Goal: Task Accomplishment & Management: Complete application form

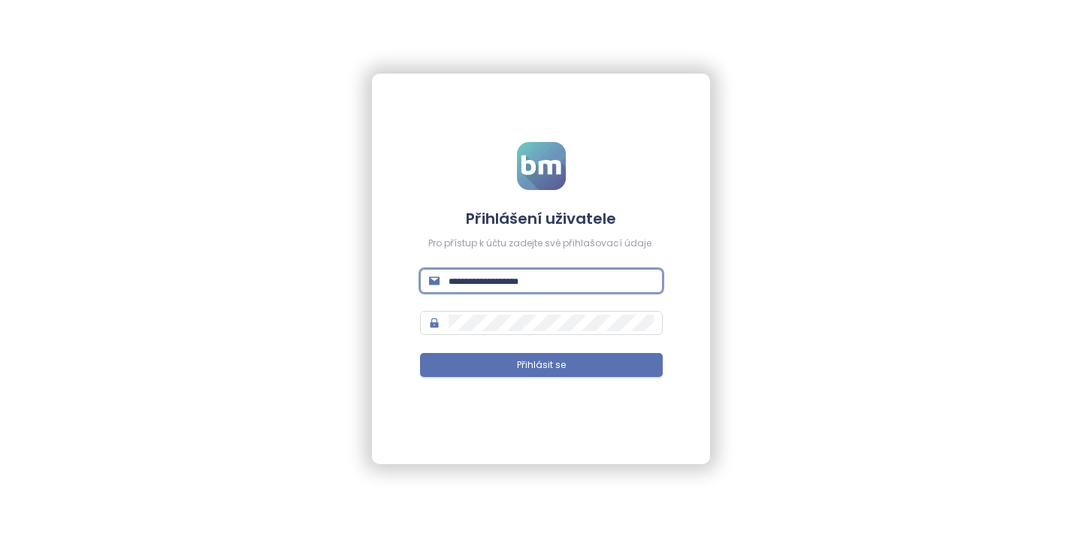
type input "**********"
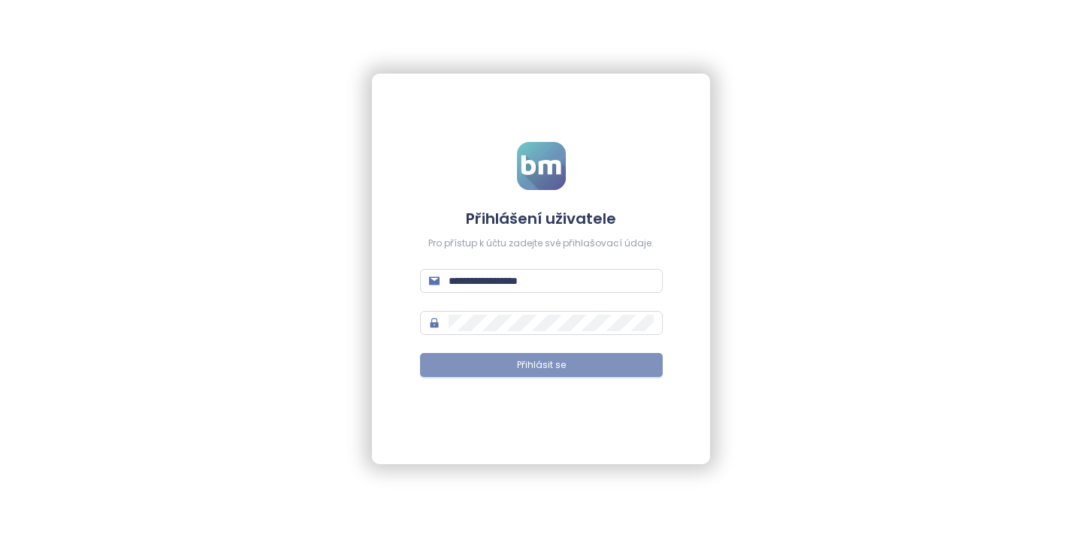
click at [524, 368] on span "Přihlásit se" at bounding box center [541, 366] width 49 height 14
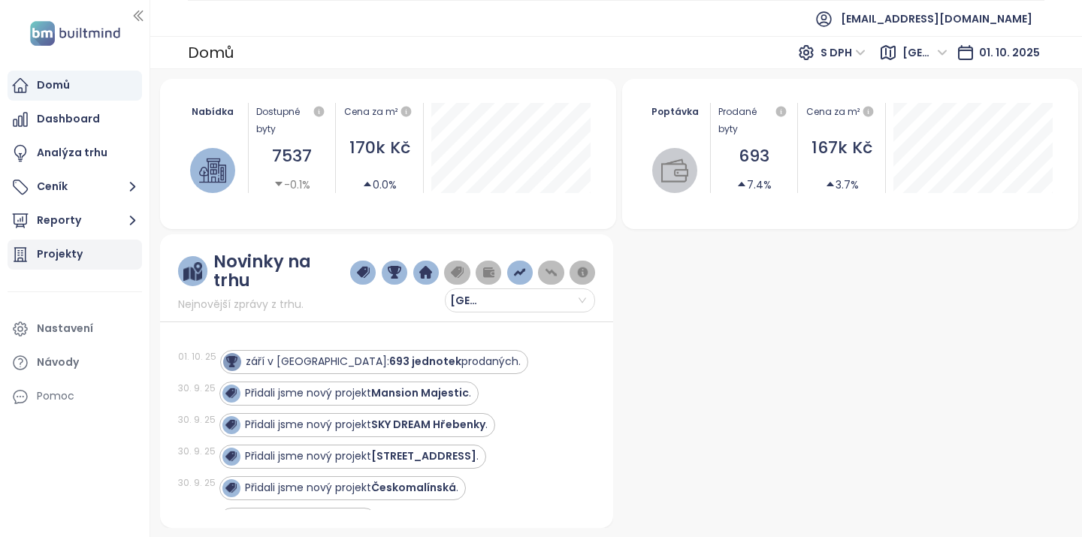
click at [65, 246] on div "Projekty" at bounding box center [60, 254] width 46 height 19
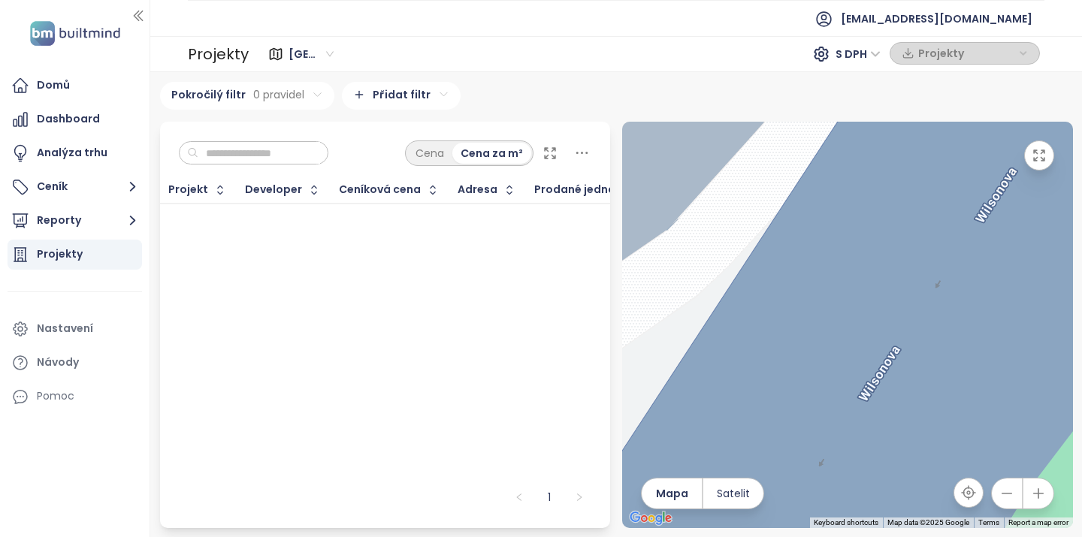
click at [299, 148] on input "text" at bounding box center [259, 153] width 122 height 23
click at [331, 57] on span "[GEOGRAPHIC_DATA]" at bounding box center [311, 54] width 45 height 23
type input "***"
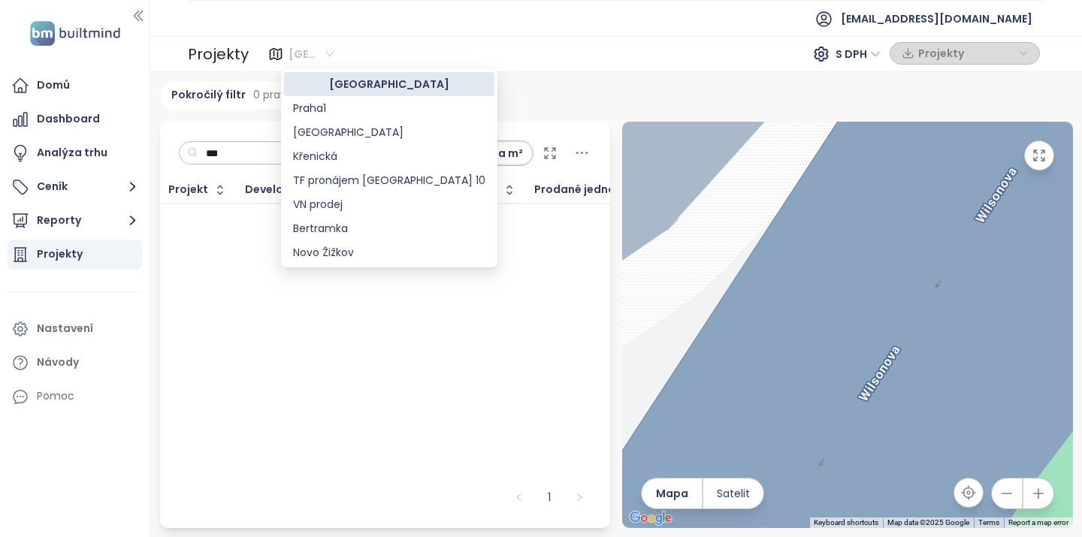
click at [336, 89] on div "[GEOGRAPHIC_DATA]" at bounding box center [389, 84] width 192 height 17
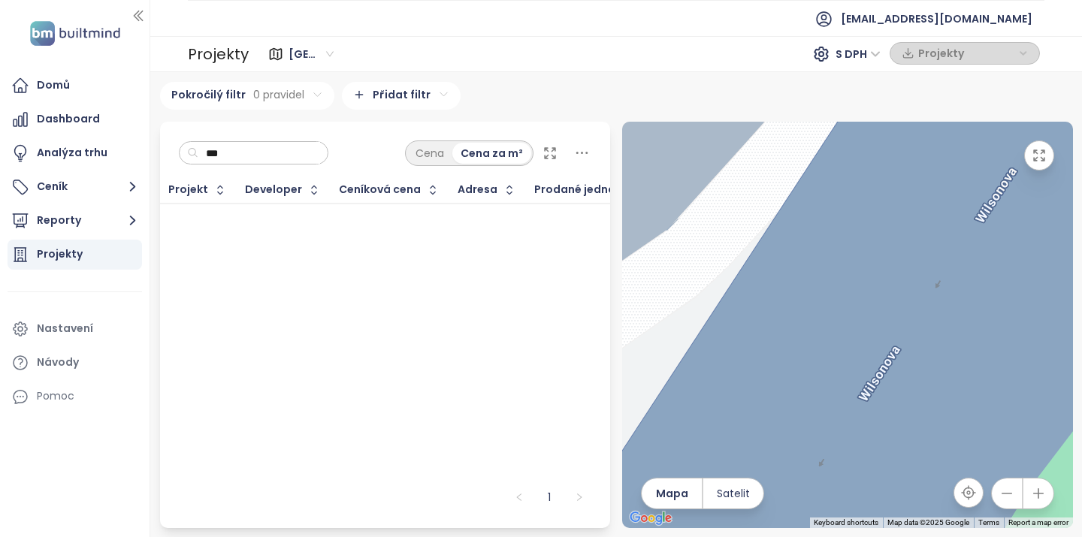
click at [1008, 497] on icon "button" at bounding box center [1007, 493] width 15 height 15
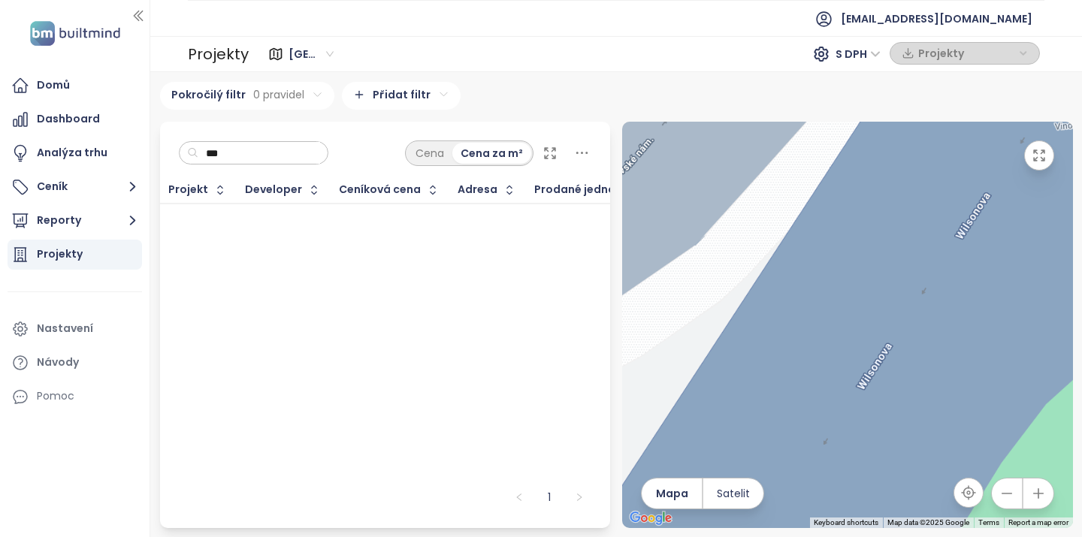
click at [1008, 497] on icon "button" at bounding box center [1007, 493] width 15 height 15
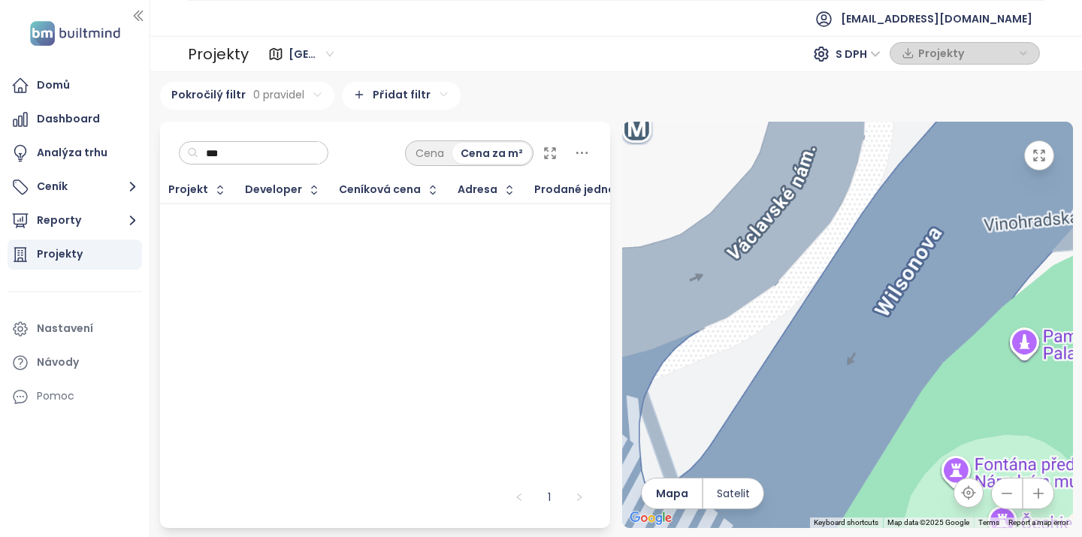
click at [1008, 497] on icon "button" at bounding box center [1007, 493] width 15 height 15
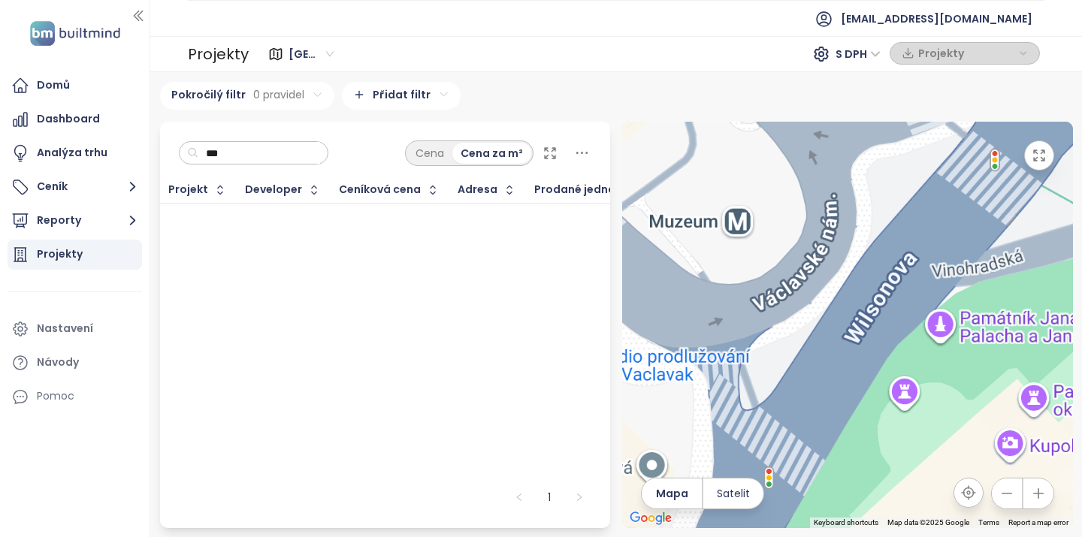
click at [1008, 497] on icon "button" at bounding box center [1007, 493] width 15 height 15
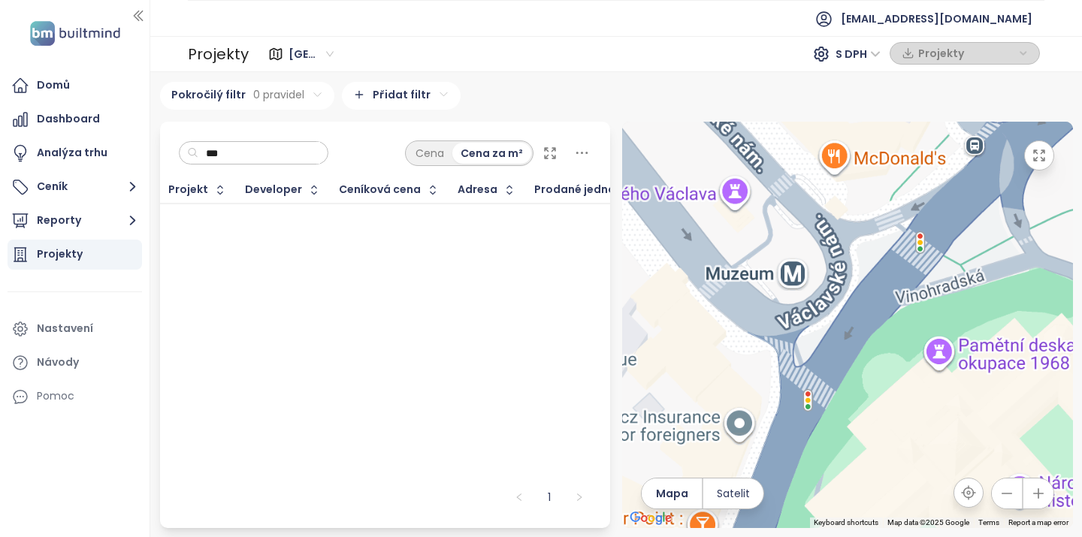
click at [1008, 497] on icon "button" at bounding box center [1007, 493] width 15 height 15
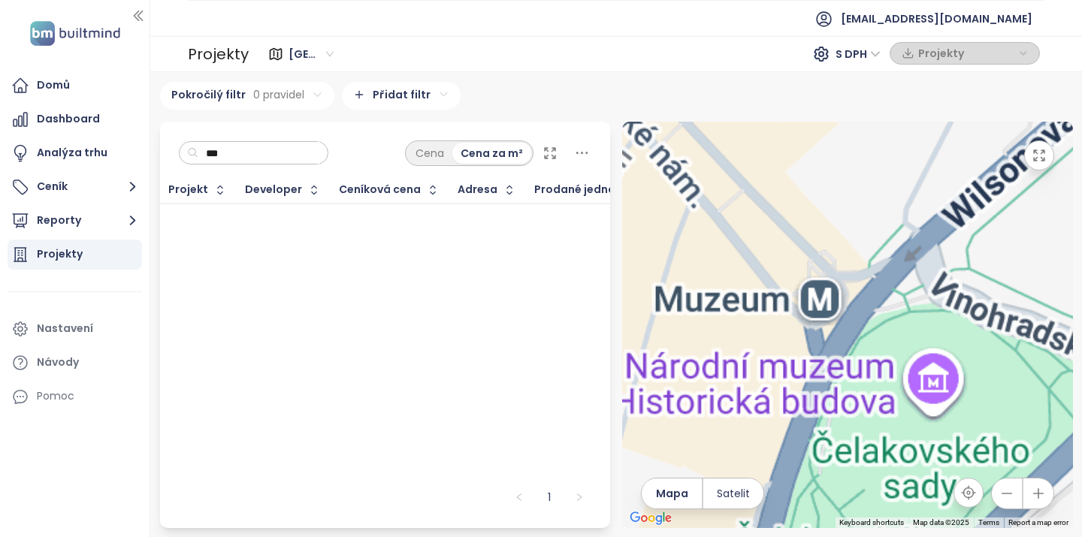
click at [1008, 497] on icon "button" at bounding box center [1007, 493] width 15 height 15
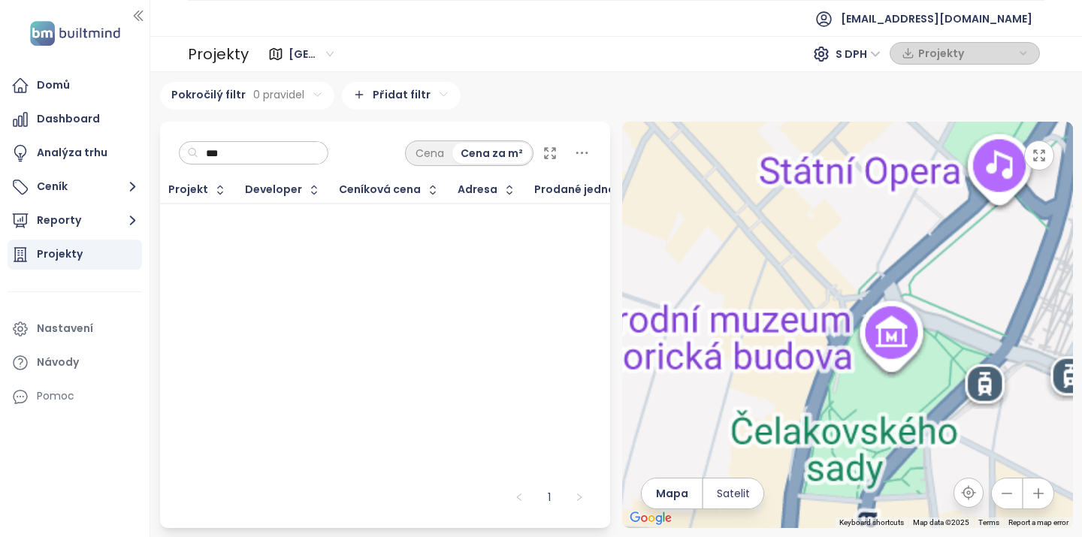
click at [1008, 497] on icon "button" at bounding box center [1007, 493] width 15 height 15
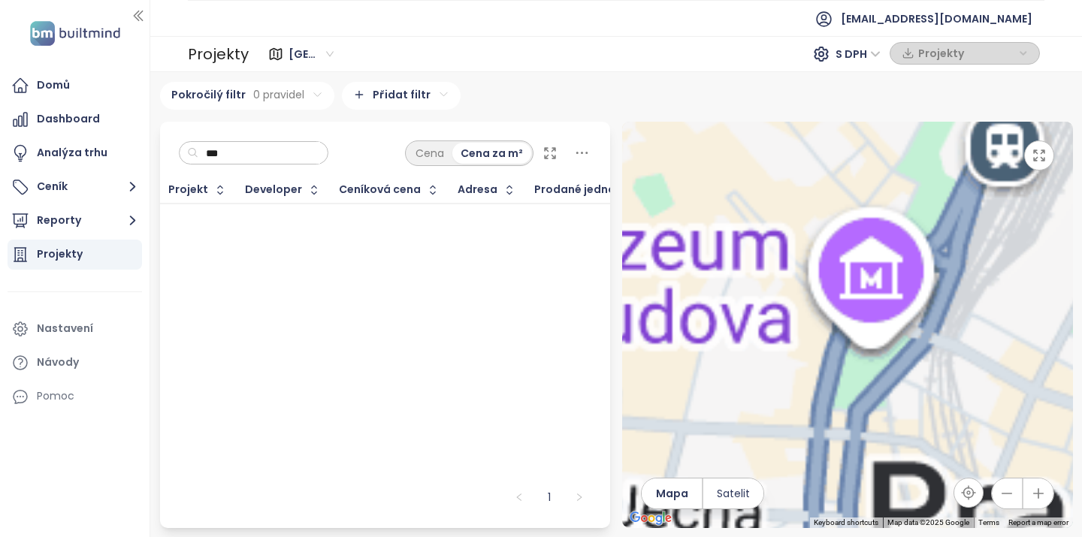
click at [1008, 497] on icon "button" at bounding box center [1007, 493] width 15 height 15
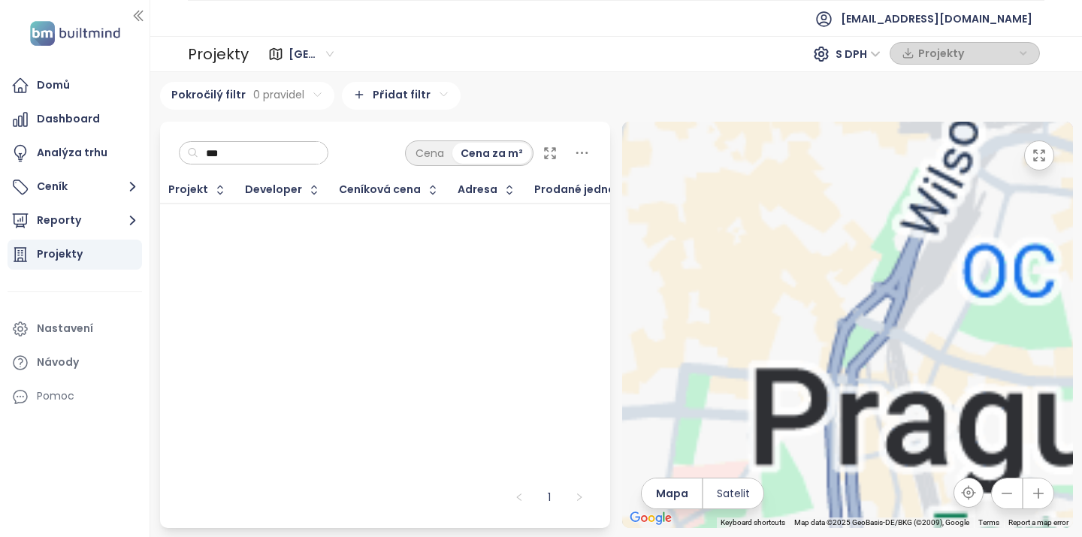
click at [1008, 497] on icon "button" at bounding box center [1007, 493] width 15 height 15
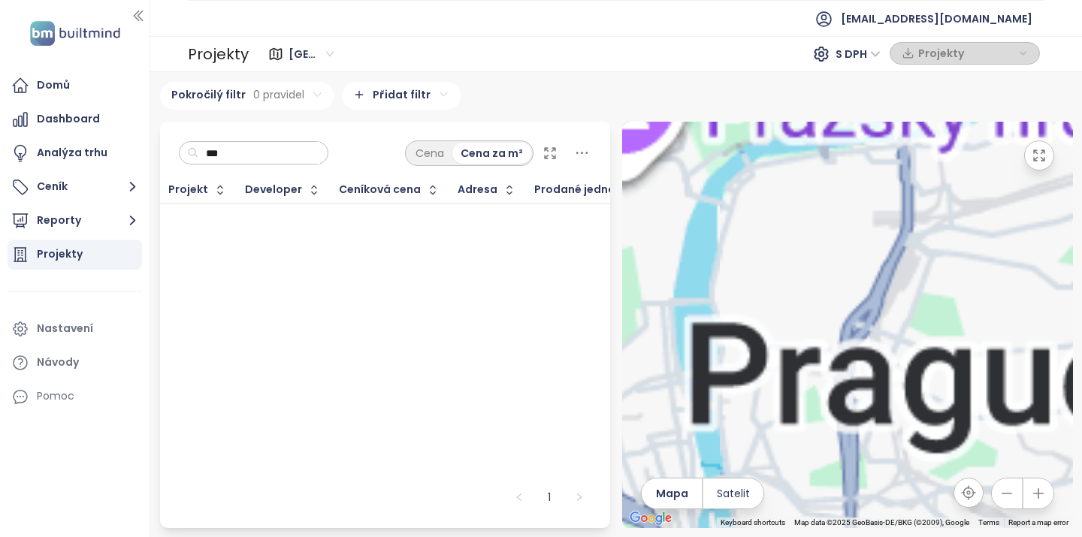
click at [1008, 497] on icon "button" at bounding box center [1007, 493] width 15 height 15
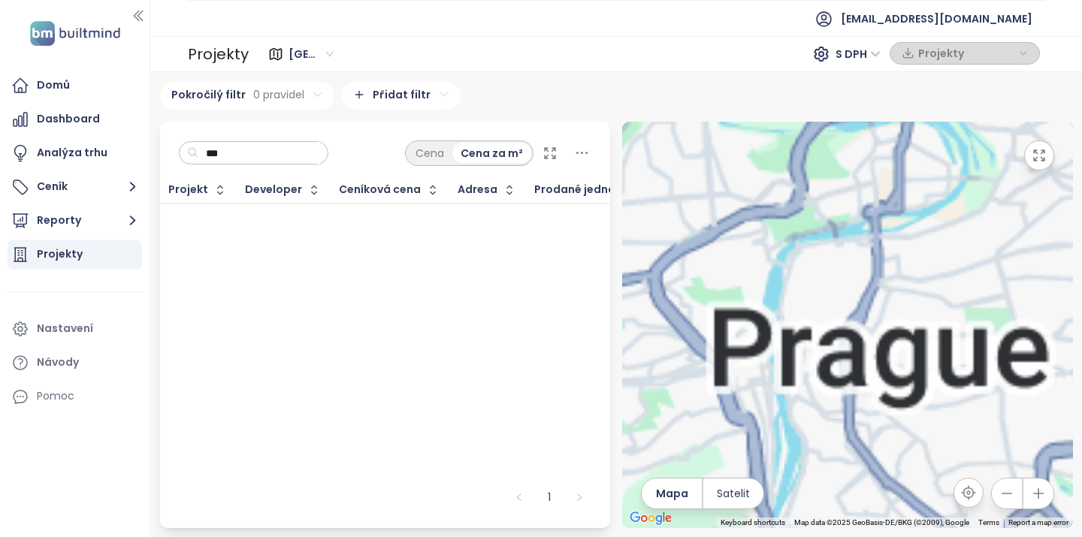
click at [1008, 497] on icon "button" at bounding box center [1007, 493] width 15 height 15
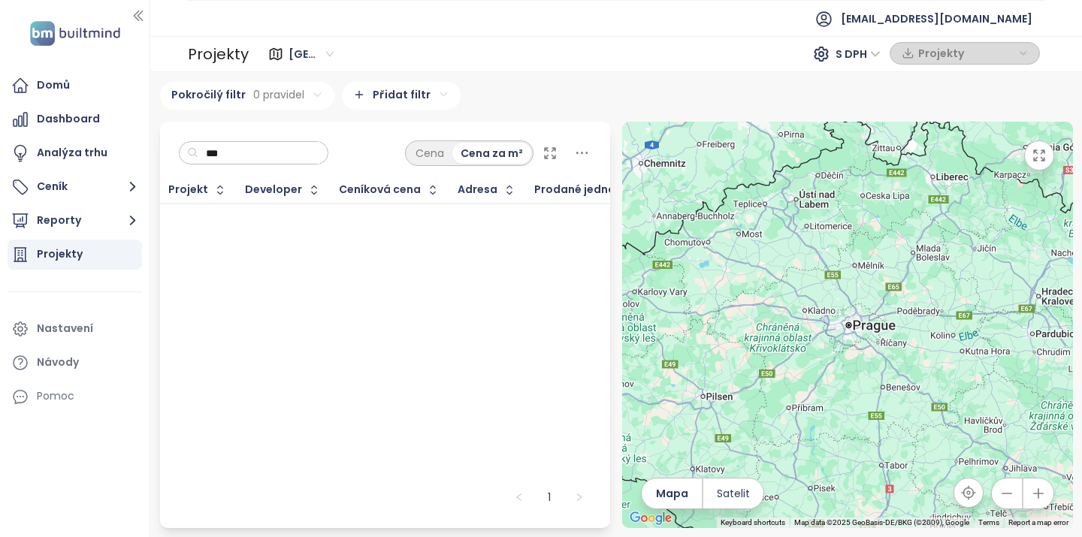
click at [475, 321] on div "Projekt Developer Ceníková cena Adresa Prodané jednotky Začátek výstavby Začáte…" at bounding box center [385, 327] width 451 height 301
click at [263, 150] on input "***" at bounding box center [259, 153] width 122 height 23
click at [742, 494] on span "Satelit" at bounding box center [733, 494] width 33 height 17
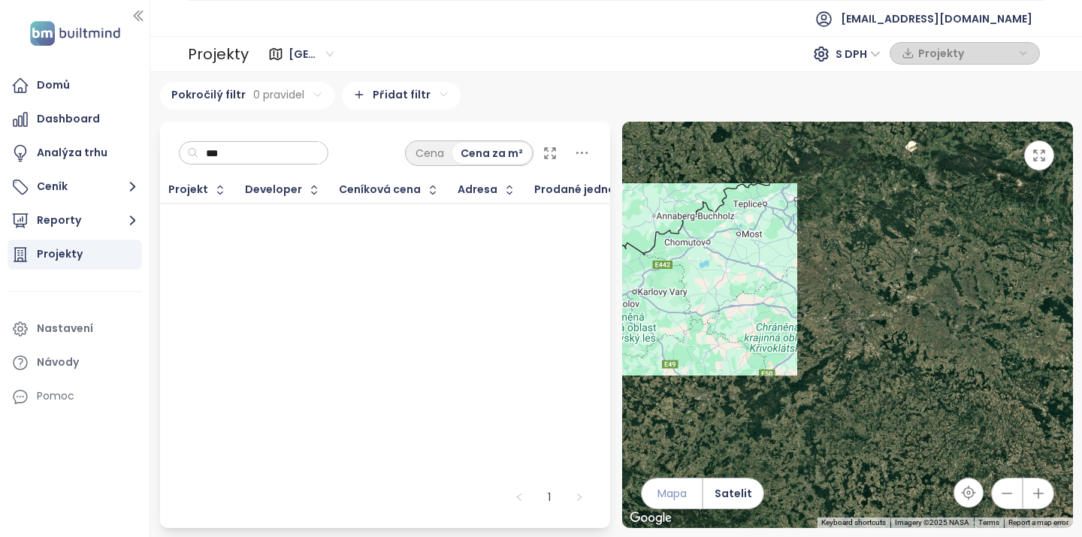
click at [679, 495] on span "Mapa" at bounding box center [672, 494] width 29 height 17
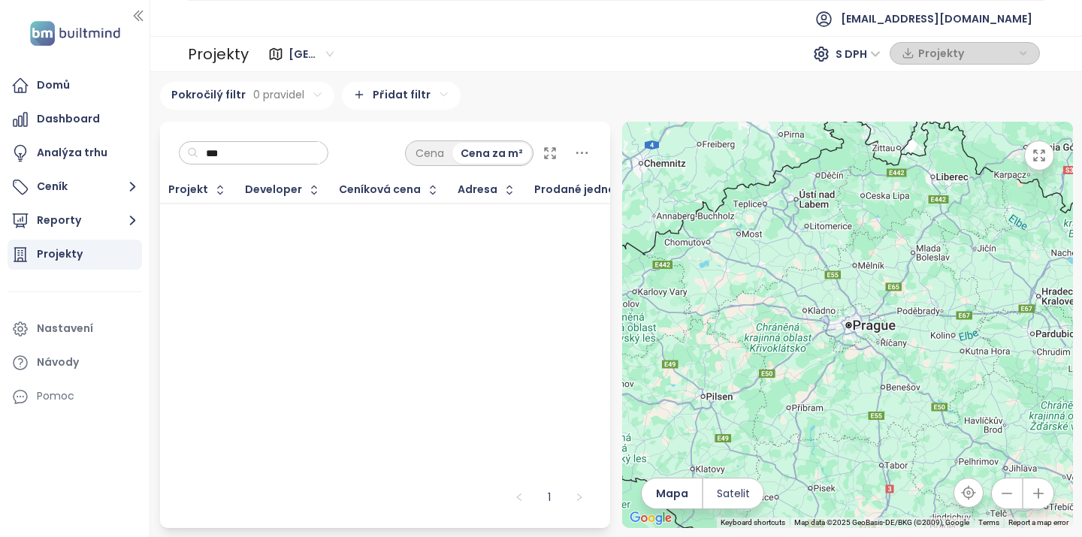
click at [318, 56] on span "[GEOGRAPHIC_DATA]" at bounding box center [311, 54] width 45 height 23
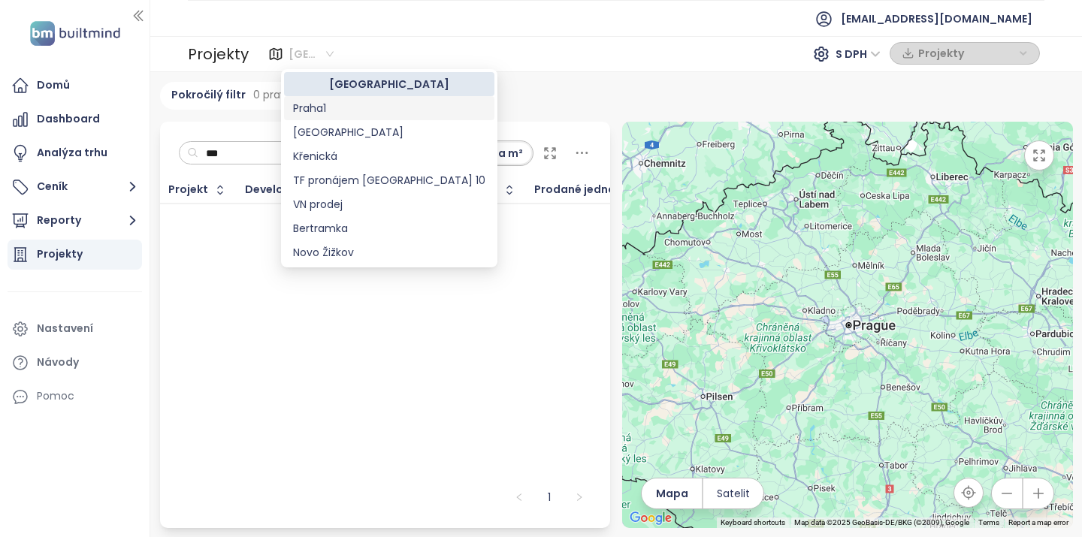
click at [315, 107] on div "Praha1" at bounding box center [389, 108] width 192 height 17
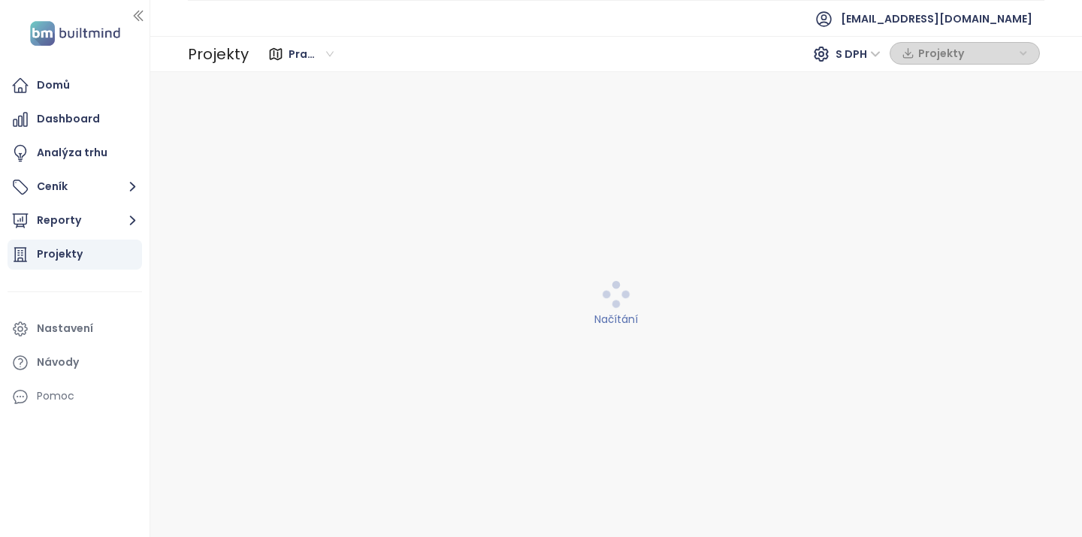
click at [327, 56] on span "Praha1" at bounding box center [311, 54] width 45 height 23
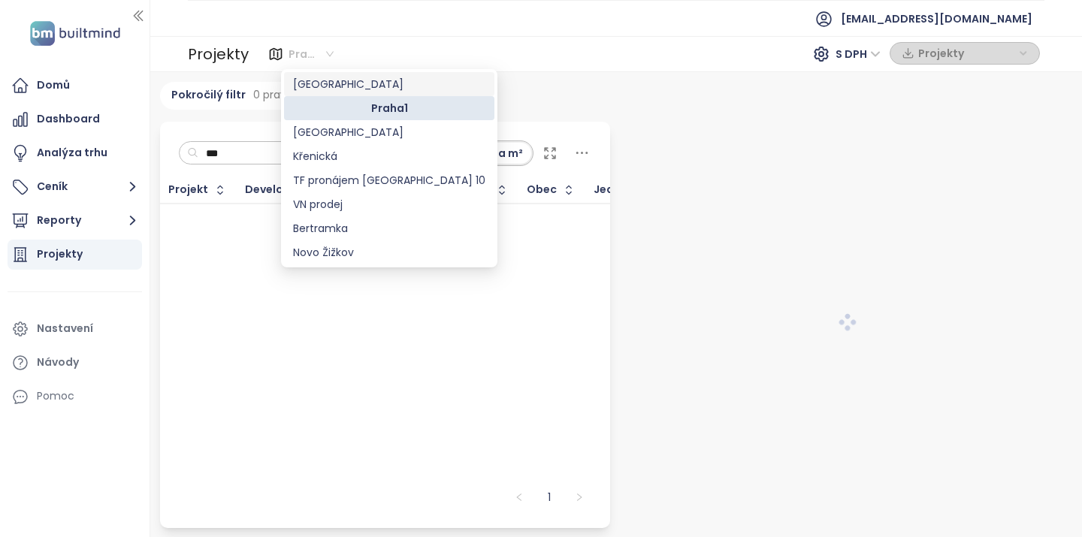
click at [326, 87] on div "[GEOGRAPHIC_DATA]" at bounding box center [389, 84] width 192 height 17
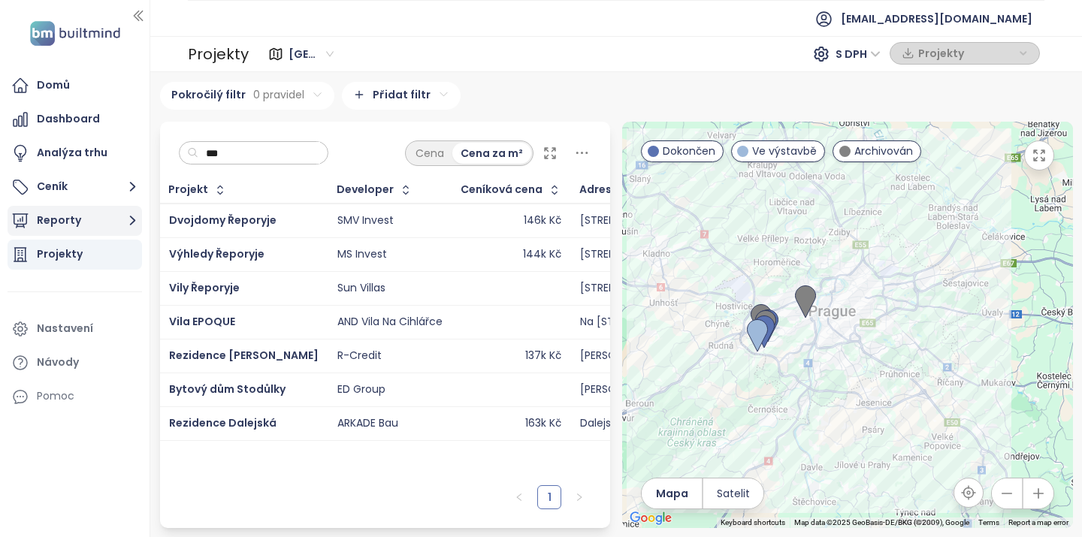
click at [71, 220] on button "Reporty" at bounding box center [75, 221] width 135 height 30
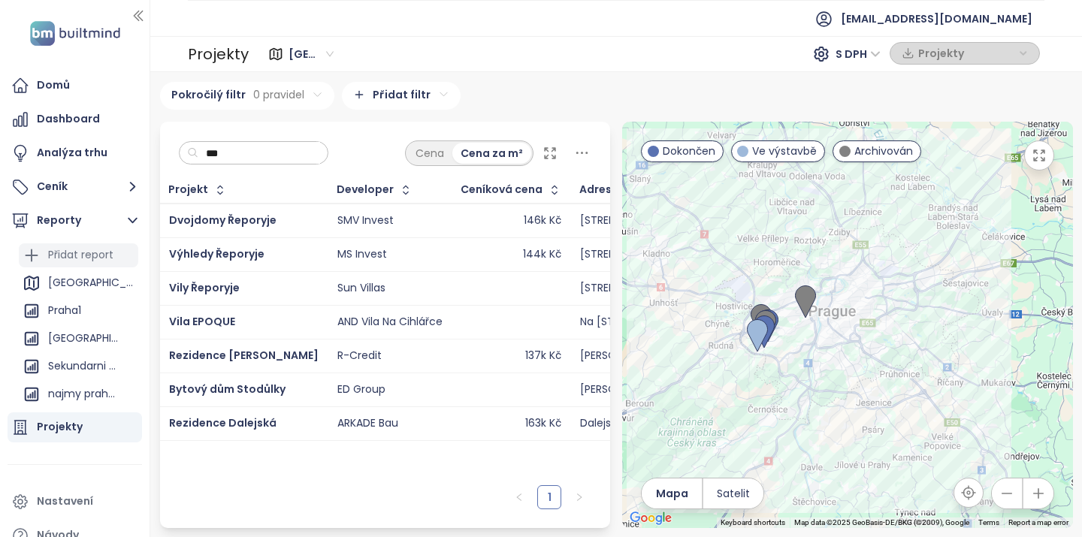
click at [82, 260] on div "Přidat report" at bounding box center [80, 255] width 65 height 19
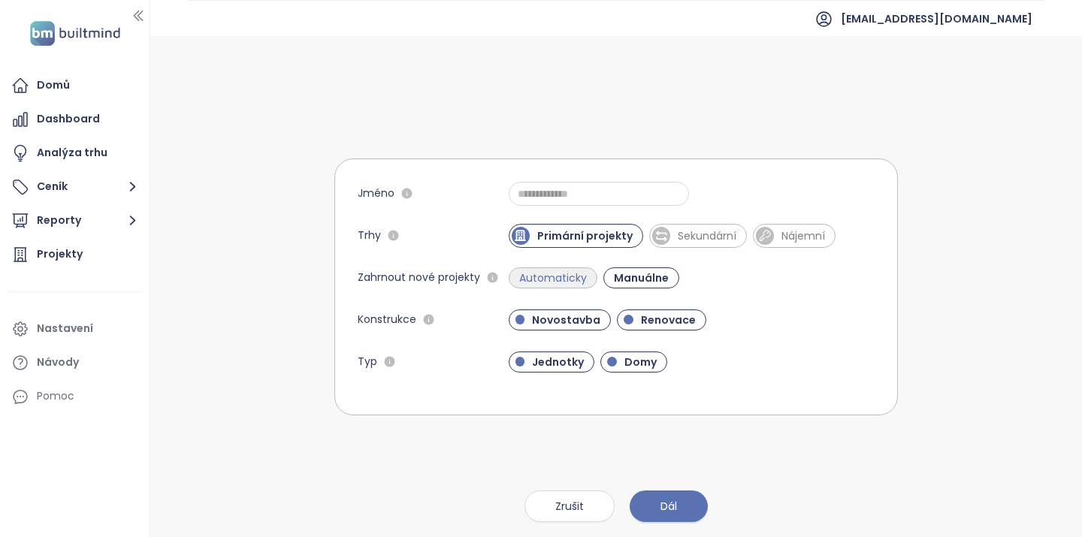
click at [552, 277] on span "Automaticky" at bounding box center [553, 278] width 83 height 15
click at [637, 277] on span "Manuálne" at bounding box center [644, 278] width 67 height 15
click at [571, 277] on span "Automaticky" at bounding box center [553, 278] width 83 height 15
click at [671, 328] on span "Renovace" at bounding box center [661, 320] width 89 height 21
click at [683, 501] on button "Dál" at bounding box center [669, 507] width 78 height 32
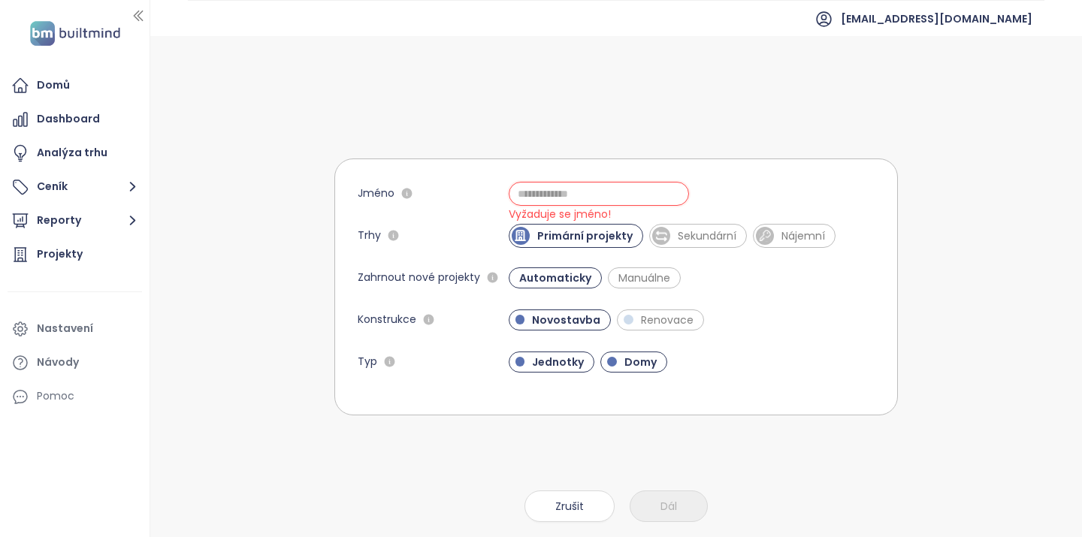
click at [549, 188] on input "Jméno" at bounding box center [599, 194] width 180 height 24
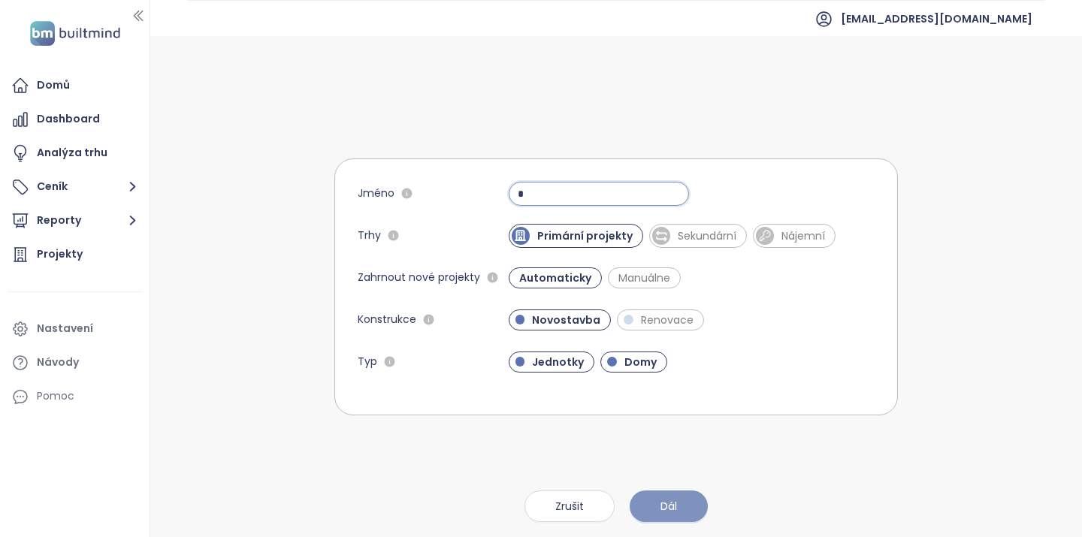
type input "*"
click at [667, 504] on span "Dál" at bounding box center [669, 506] width 17 height 17
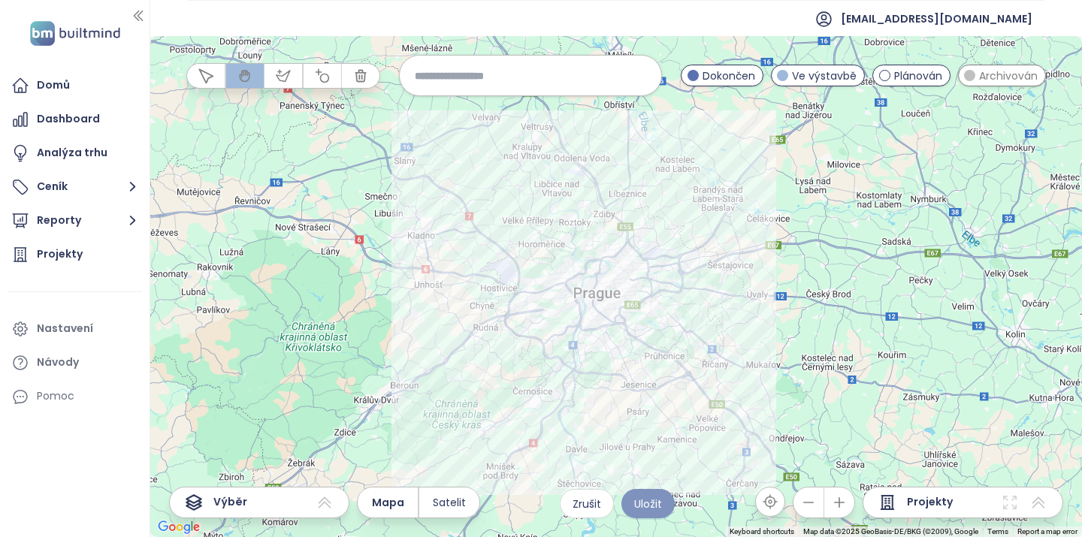
click at [652, 505] on span "Uložit" at bounding box center [648, 504] width 28 height 17
click at [650, 504] on span "Uložit" at bounding box center [648, 504] width 28 height 17
click at [471, 81] on input at bounding box center [530, 75] width 231 height 32
type input "*"
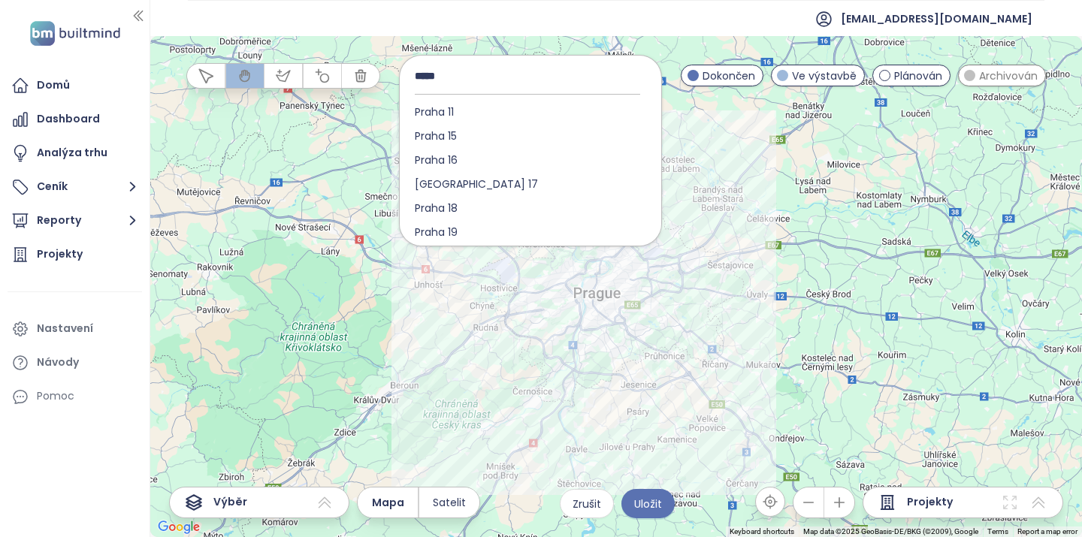
type input "*****"
click at [410, 347] on div at bounding box center [616, 286] width 932 height 501
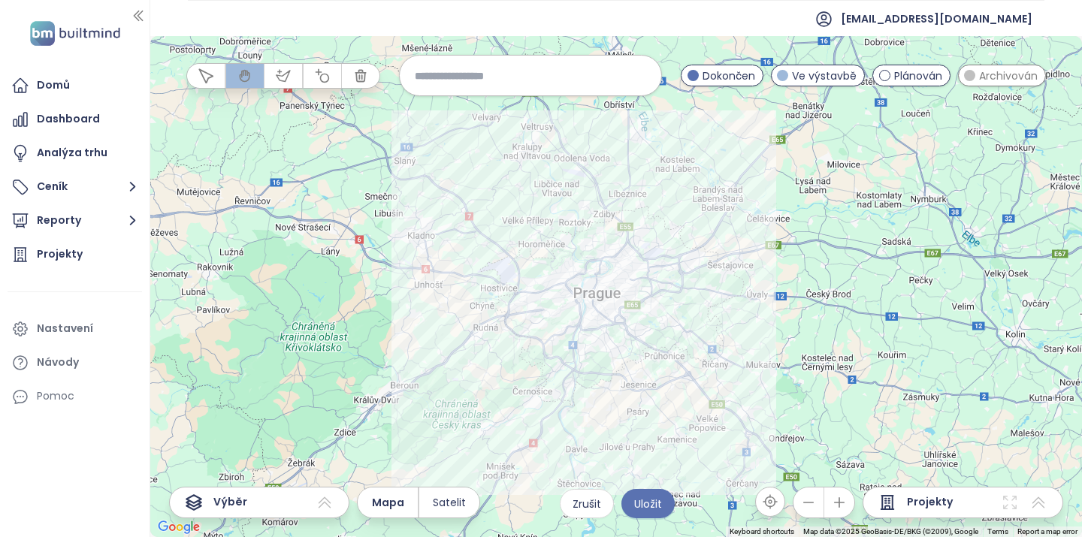
click at [437, 350] on div at bounding box center [616, 286] width 932 height 501
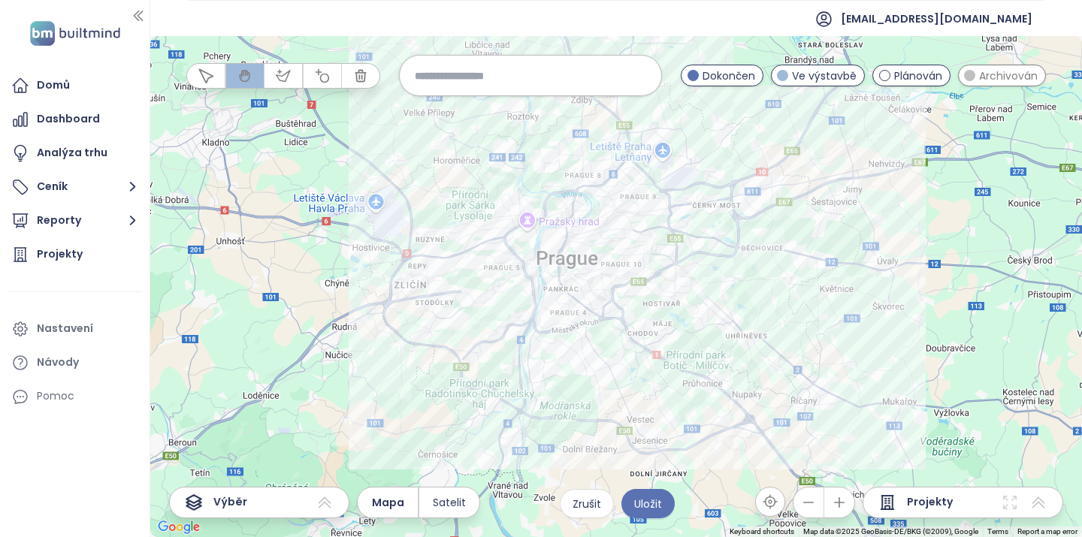
drag, startPoint x: 443, startPoint y: 305, endPoint x: 253, endPoint y: 328, distance: 192.2
click at [253, 328] on div at bounding box center [616, 286] width 932 height 501
click at [662, 510] on span "Uložit" at bounding box center [648, 504] width 28 height 17
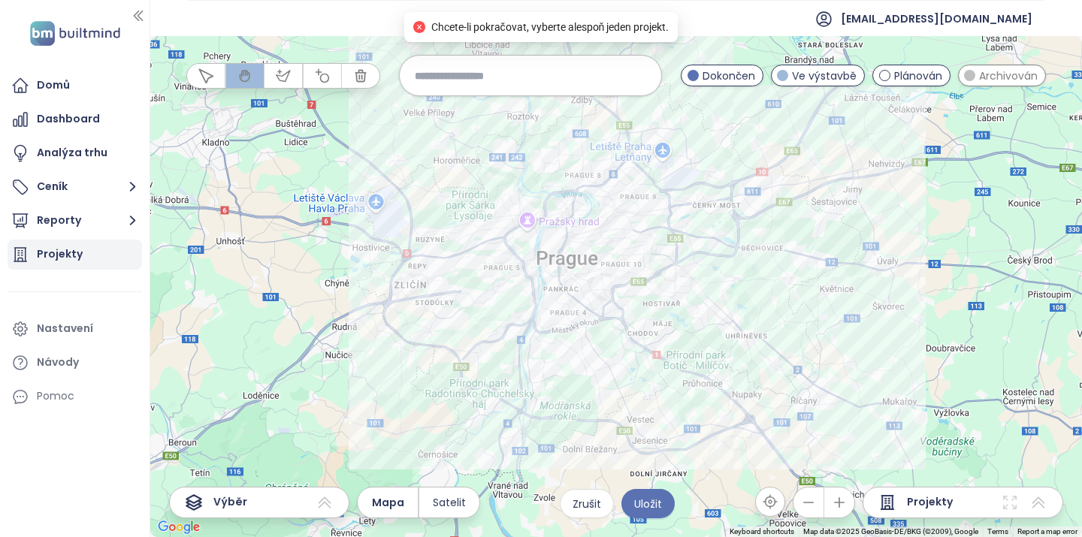
click at [95, 256] on div "Projekty" at bounding box center [75, 255] width 135 height 30
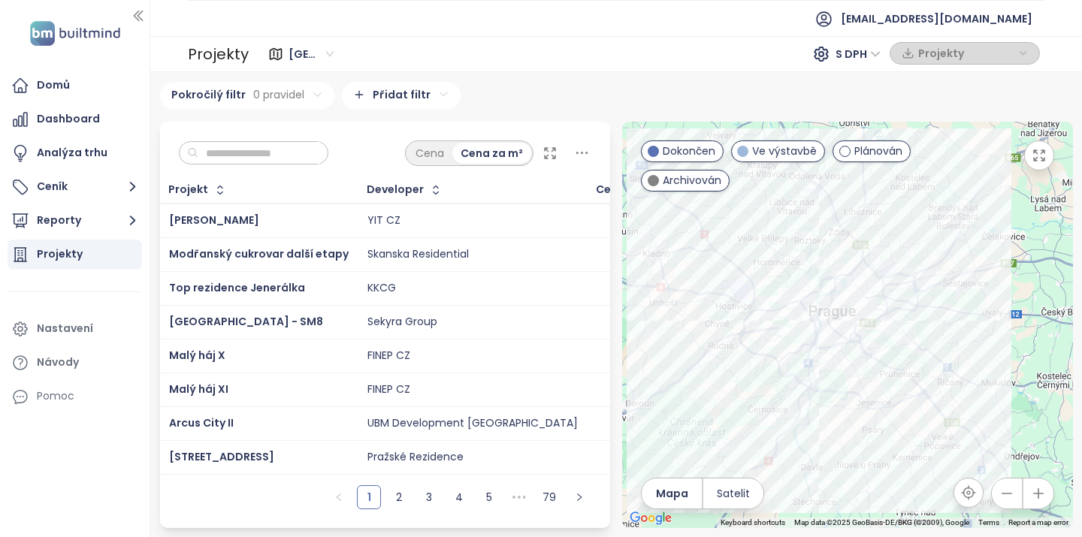
click at [237, 150] on input "text" at bounding box center [259, 153] width 122 height 23
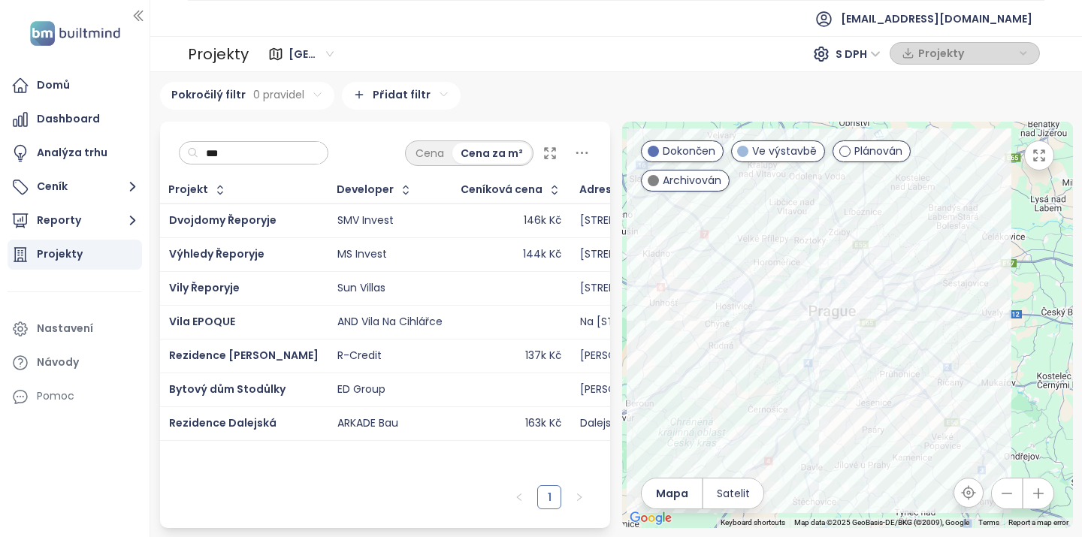
click at [245, 331] on div "Vila EPOQUE" at bounding box center [244, 322] width 150 height 18
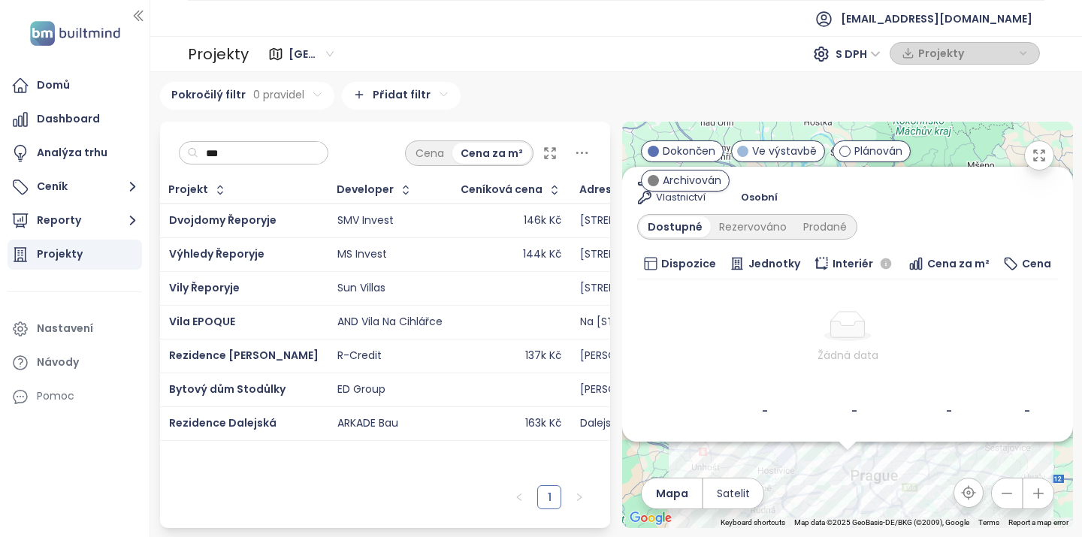
scroll to position [171, 0]
click at [238, 153] on input "***" at bounding box center [259, 153] width 122 height 23
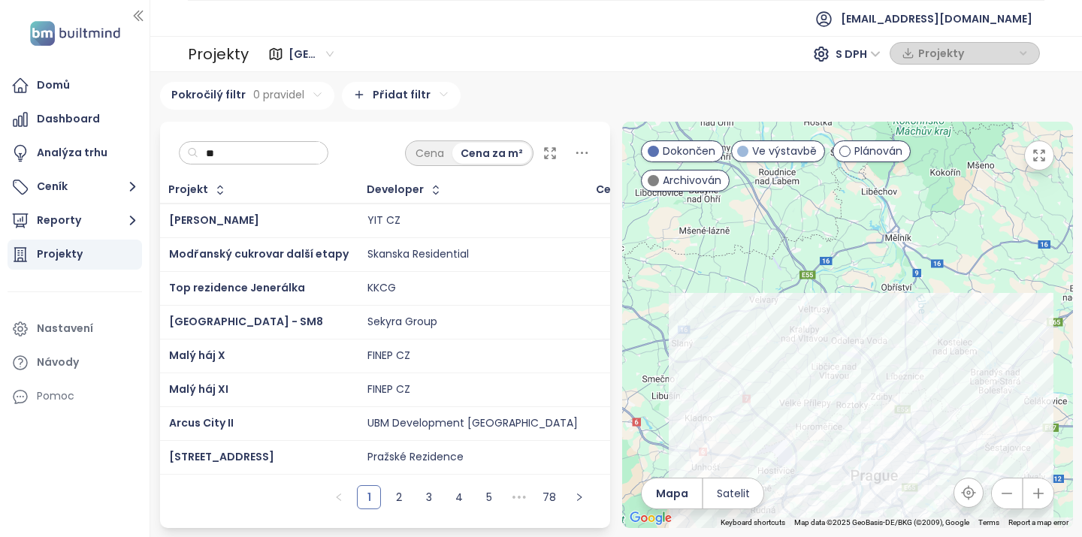
type input "*"
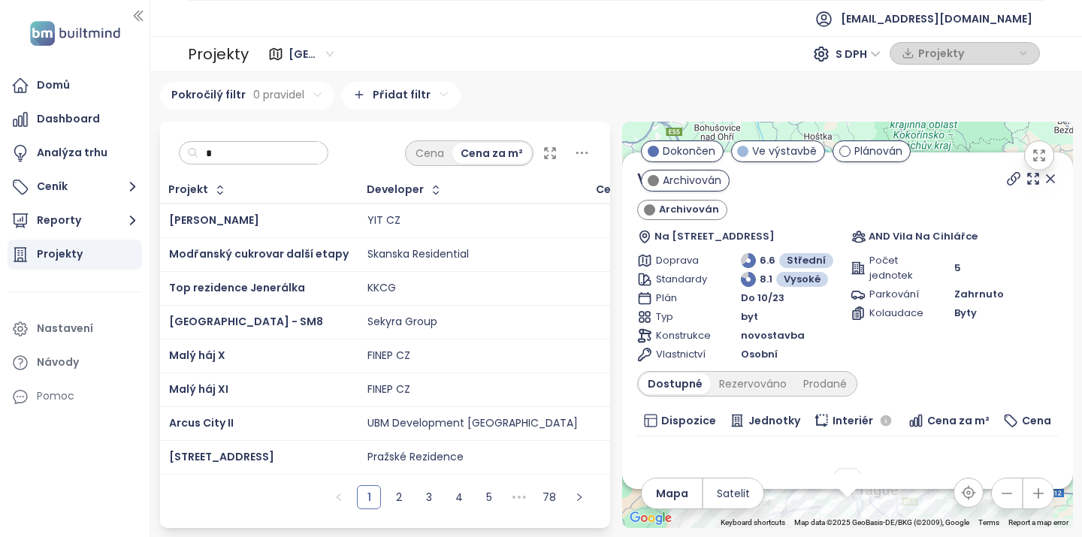
click at [55, 256] on div "Projekty" at bounding box center [60, 254] width 46 height 19
click at [55, 225] on button "Reporty" at bounding box center [75, 221] width 135 height 30
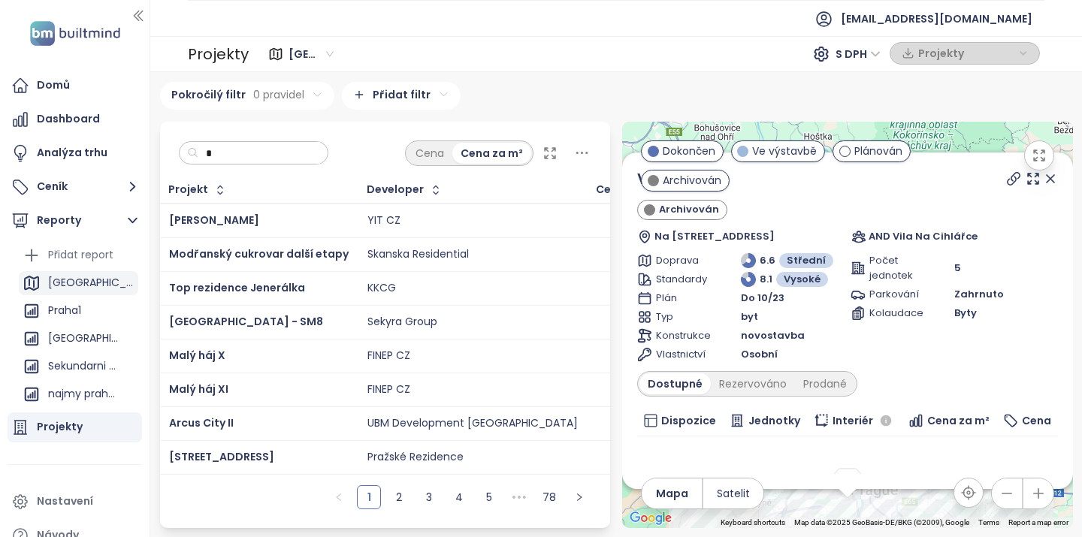
scroll to position [0, 0]
click at [1047, 183] on icon at bounding box center [1051, 179] width 8 height 8
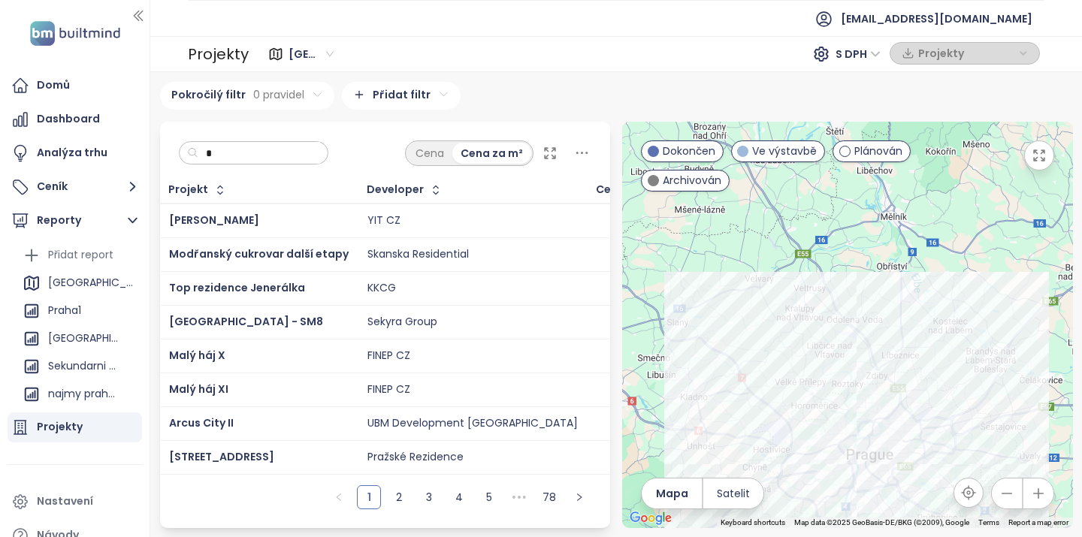
drag, startPoint x: 902, startPoint y: 373, endPoint x: 885, endPoint y: 227, distance: 146.8
click at [885, 227] on div at bounding box center [847, 325] width 451 height 407
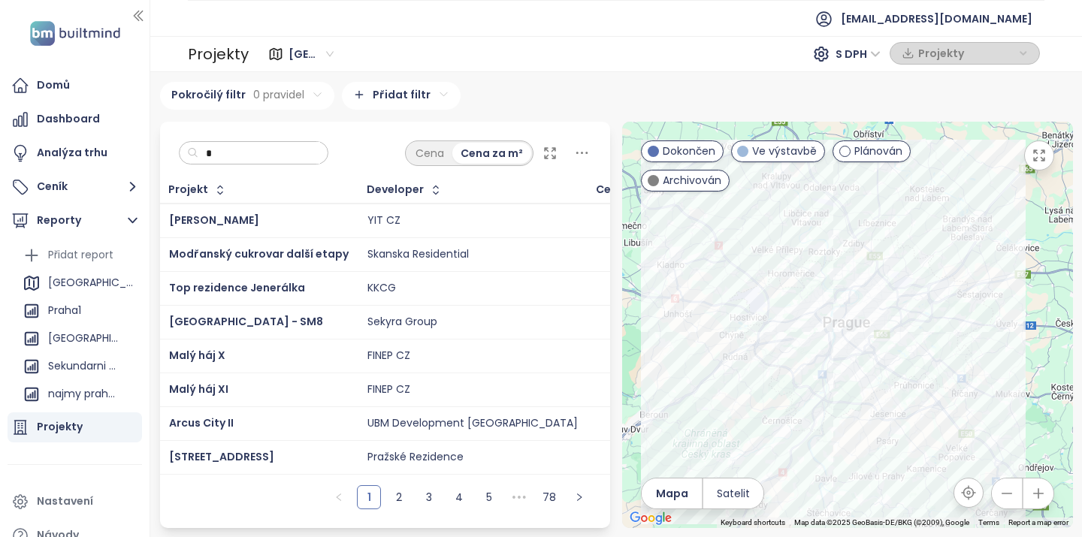
click at [685, 332] on div at bounding box center [847, 325] width 451 height 407
click at [739, 391] on div at bounding box center [847, 325] width 451 height 407
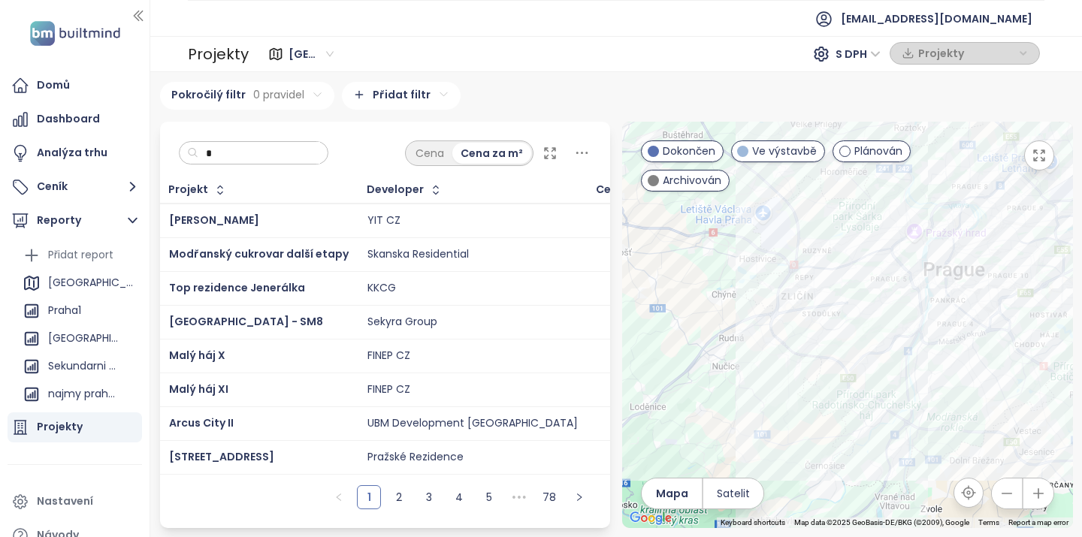
click at [743, 151] on span at bounding box center [742, 151] width 11 height 11
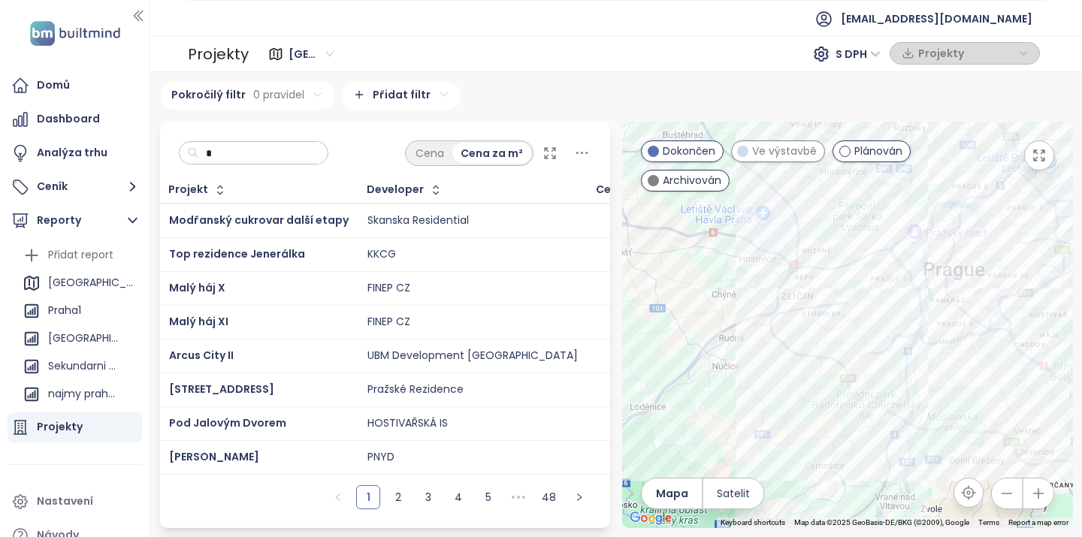
click at [652, 151] on span at bounding box center [653, 151] width 11 height 11
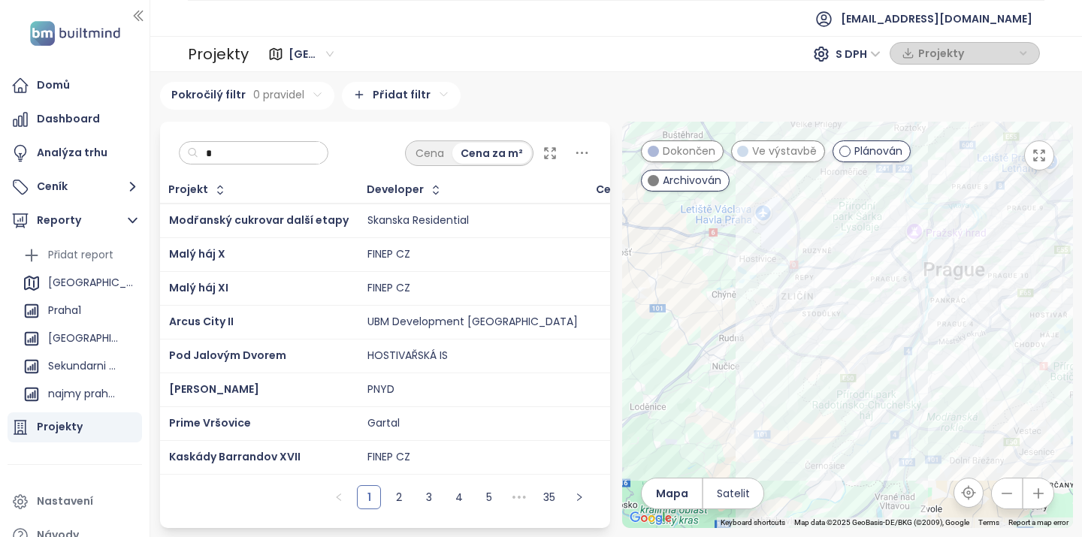
click at [652, 151] on span at bounding box center [653, 151] width 11 height 11
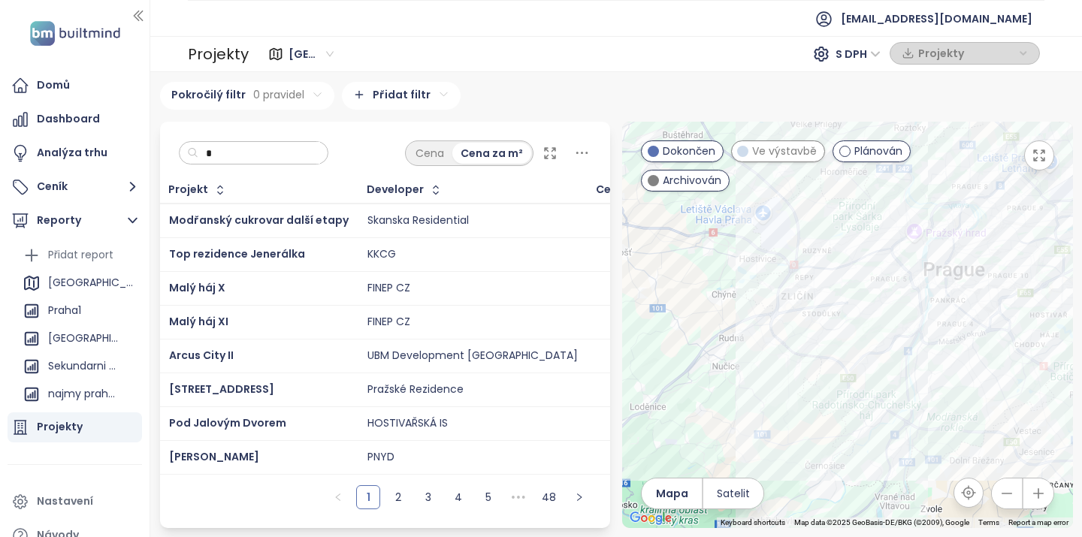
click at [654, 179] on span at bounding box center [653, 180] width 11 height 11
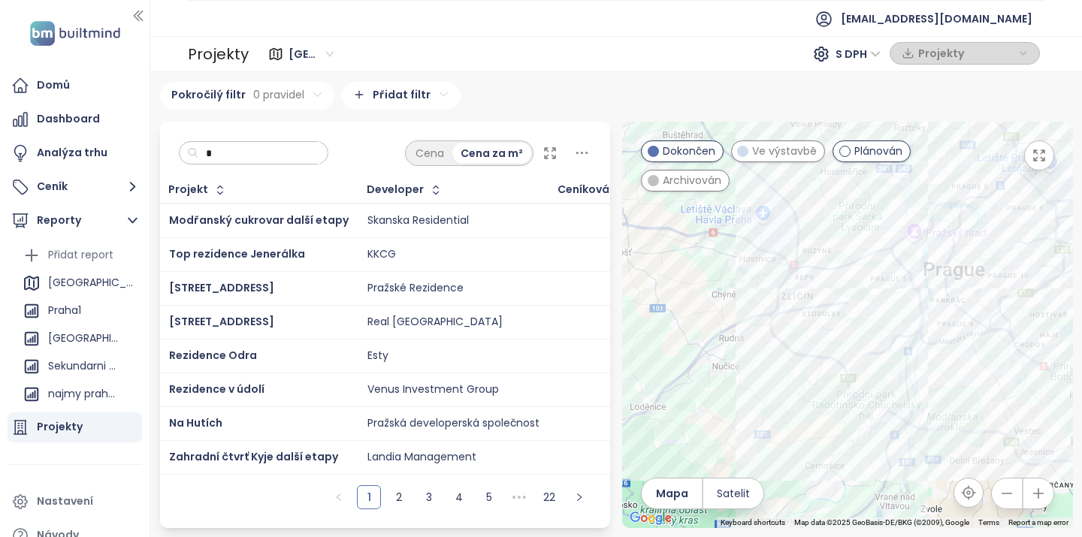
click at [715, 385] on div at bounding box center [847, 325] width 451 height 407
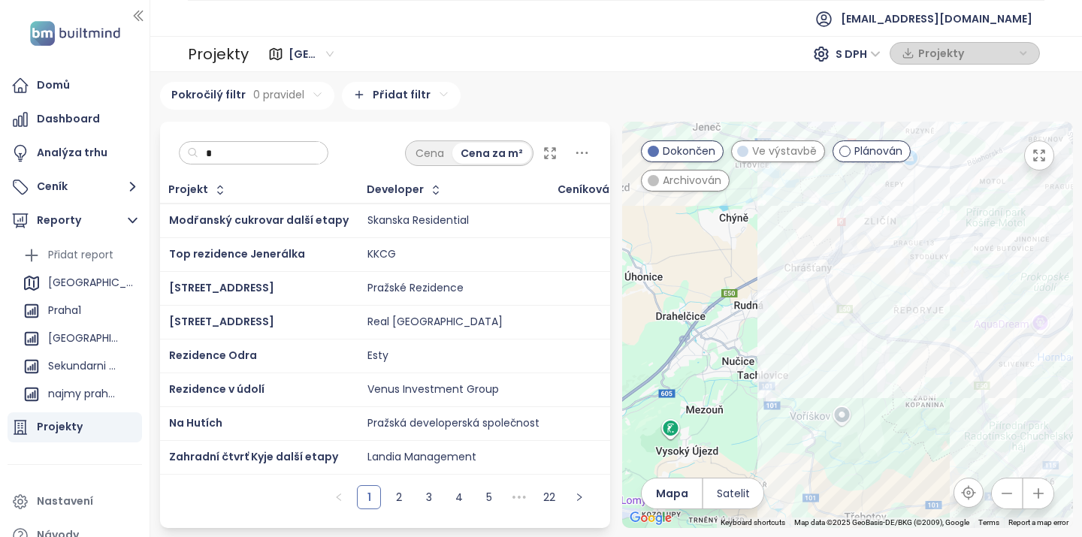
click at [743, 150] on span at bounding box center [742, 151] width 11 height 11
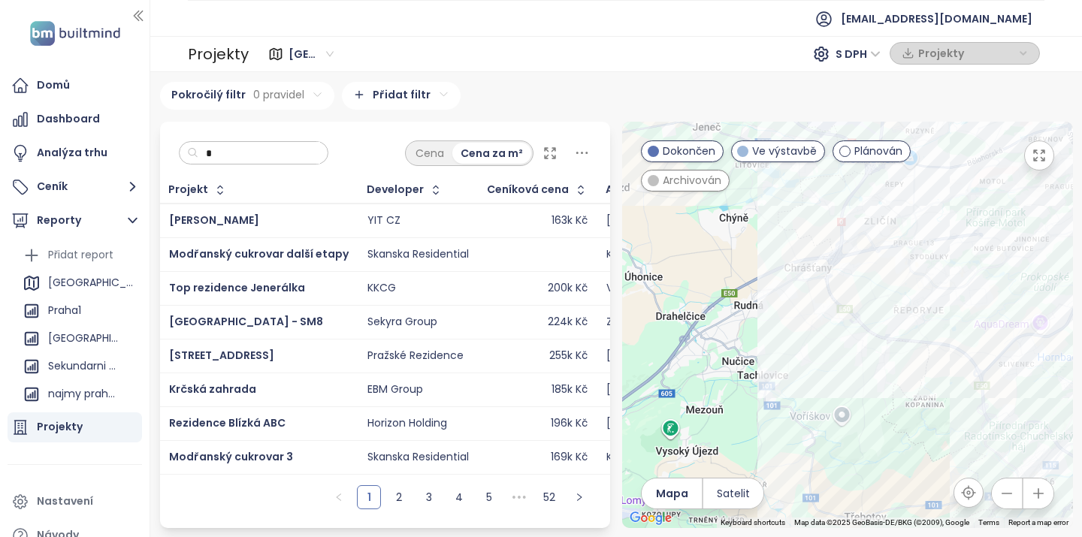
click at [653, 150] on span at bounding box center [653, 151] width 11 height 11
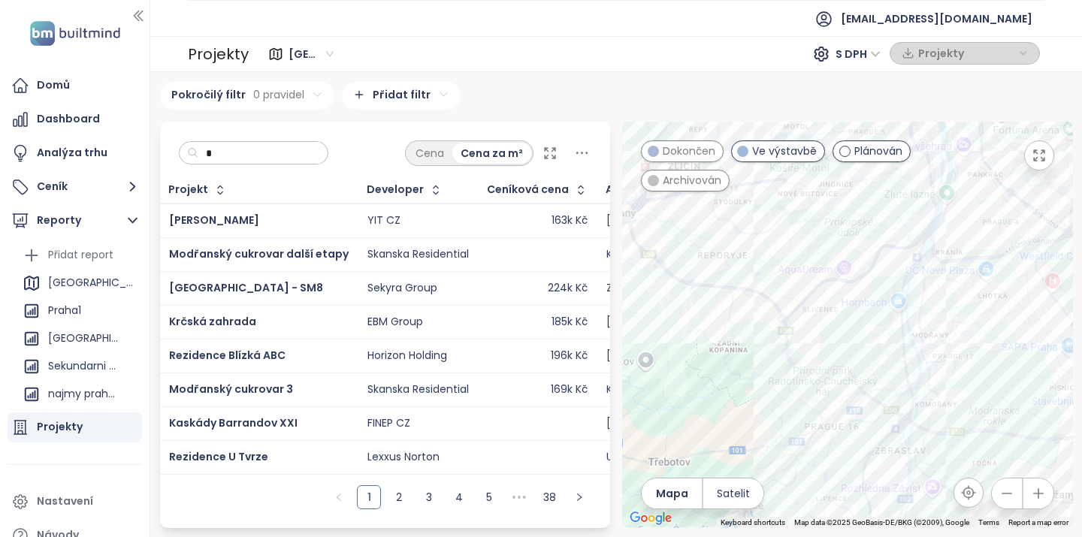
drag, startPoint x: 808, startPoint y: 370, endPoint x: 606, endPoint y: 316, distance: 209.1
click at [606, 316] on div "* Cena Cena za m² Projekt Developer Ceníková cena Adresa Prodané jednotky Začát…" at bounding box center [616, 325] width 925 height 407
drag, startPoint x: 840, startPoint y: 219, endPoint x: 799, endPoint y: 340, distance: 128.3
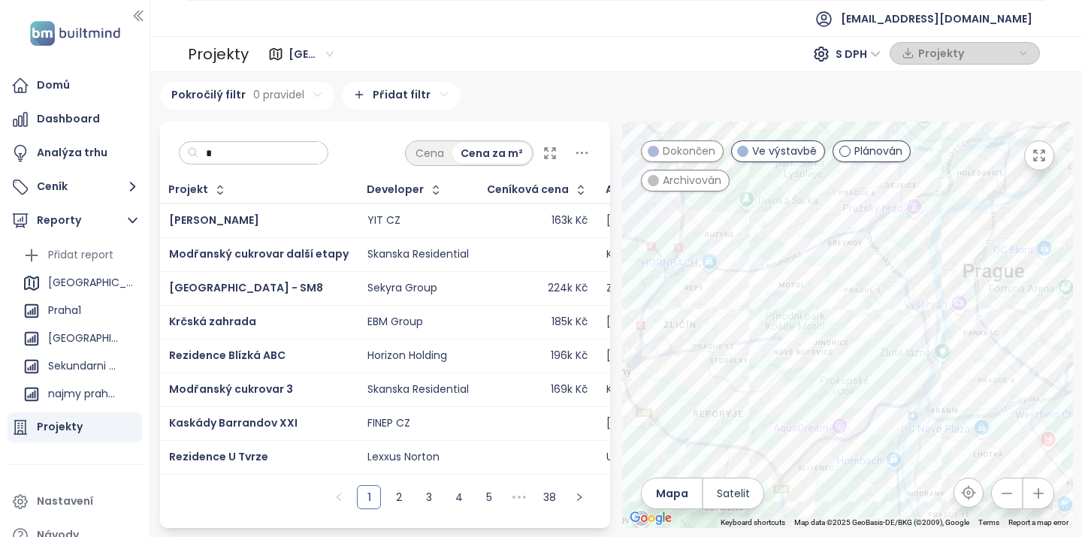
drag, startPoint x: 782, startPoint y: 261, endPoint x: 782, endPoint y: 419, distance: 157.8
click at [782, 419] on div at bounding box center [847, 325] width 451 height 407
click at [829, 373] on div at bounding box center [847, 325] width 451 height 407
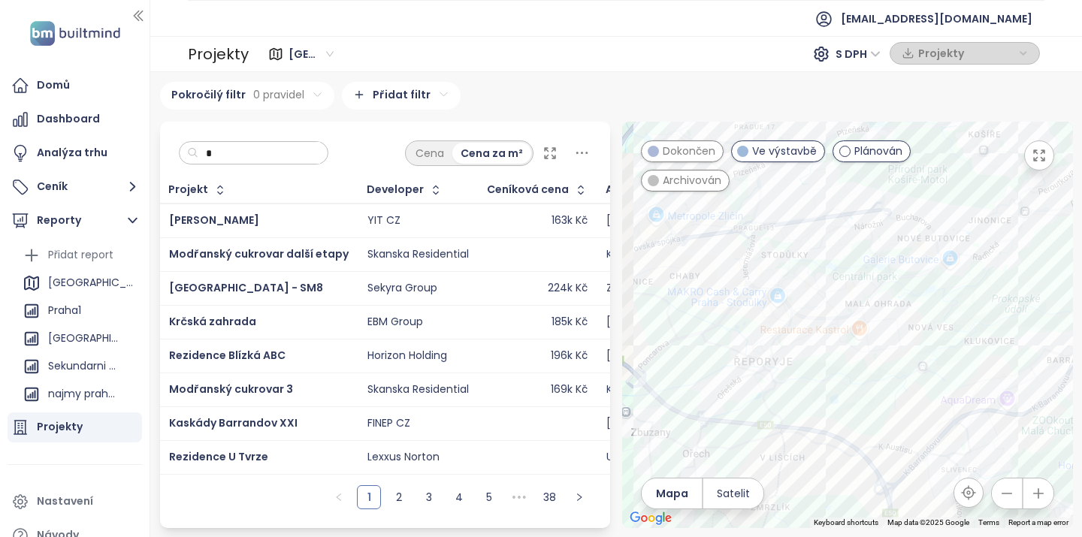
drag, startPoint x: 778, startPoint y: 424, endPoint x: 930, endPoint y: 312, distance: 189.3
click at [936, 312] on div at bounding box center [847, 325] width 451 height 407
click at [839, 357] on div at bounding box center [847, 325] width 451 height 407
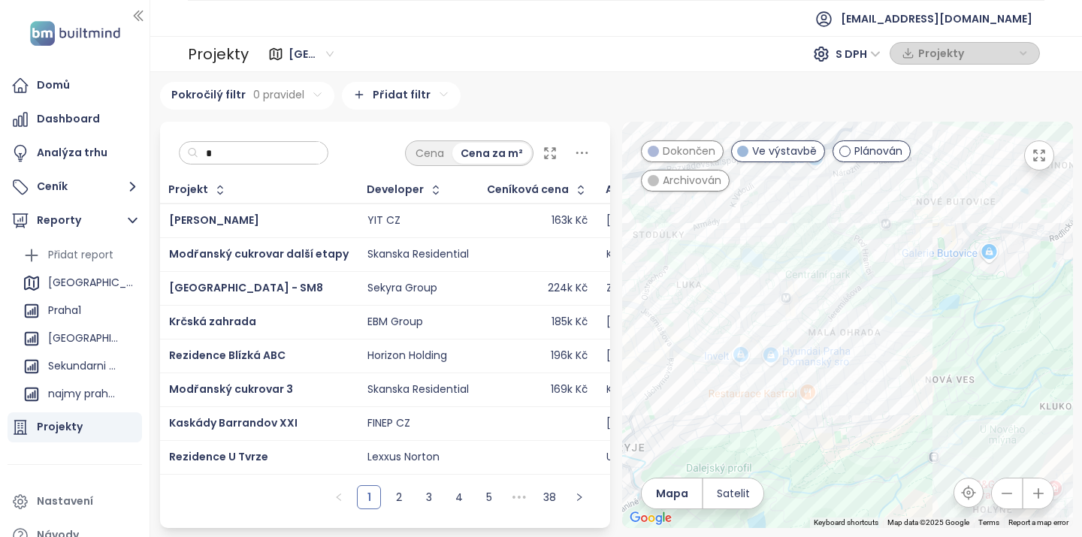
drag, startPoint x: 924, startPoint y: 283, endPoint x: 852, endPoint y: 353, distance: 100.4
click at [852, 353] on div at bounding box center [847, 325] width 451 height 407
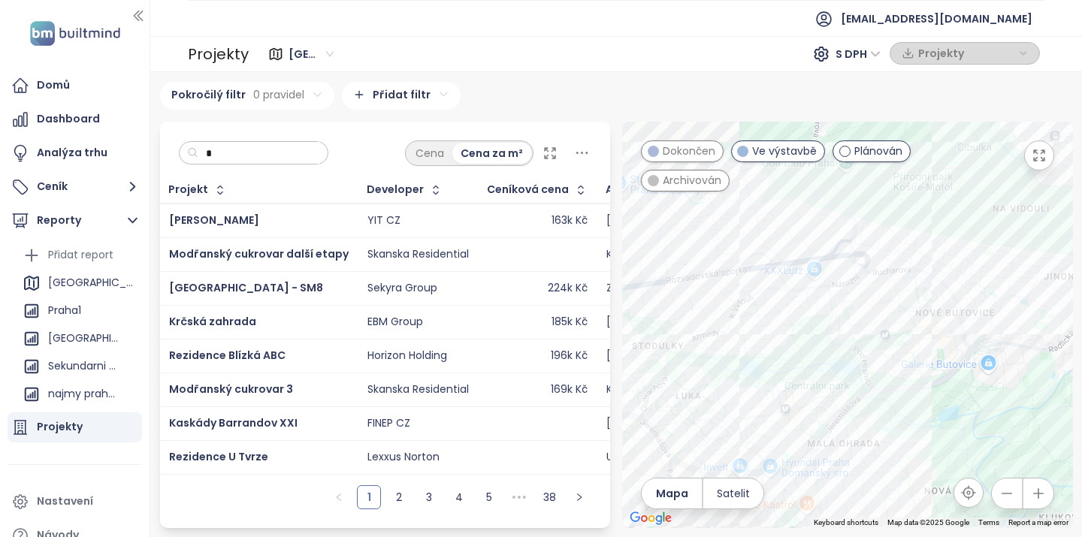
drag, startPoint x: 884, startPoint y: 320, endPoint x: 882, endPoint y: 430, distance: 109.7
click at [883, 432] on div at bounding box center [847, 325] width 451 height 407
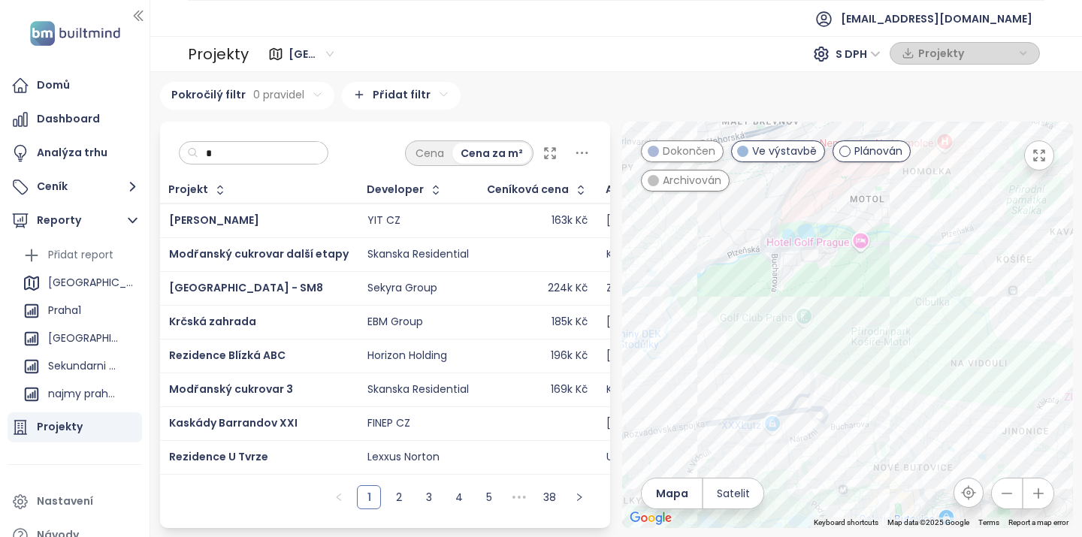
drag, startPoint x: 927, startPoint y: 222, endPoint x: 894, endPoint y: 380, distance: 161.3
click at [894, 380] on div at bounding box center [847, 325] width 451 height 407
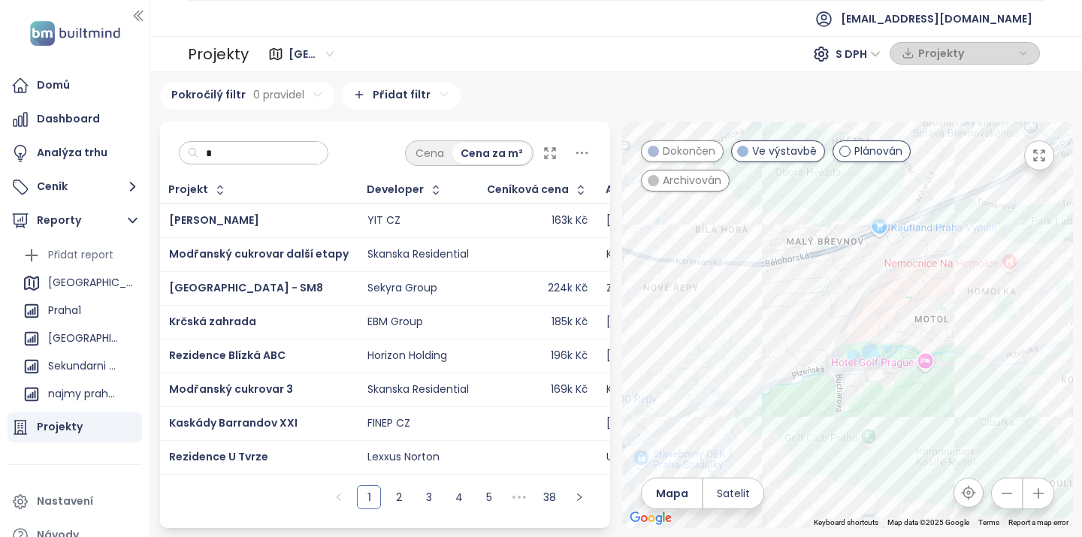
drag, startPoint x: 833, startPoint y: 324, endPoint x: 899, endPoint y: 446, distance: 139.2
click at [898, 446] on div at bounding box center [847, 325] width 451 height 407
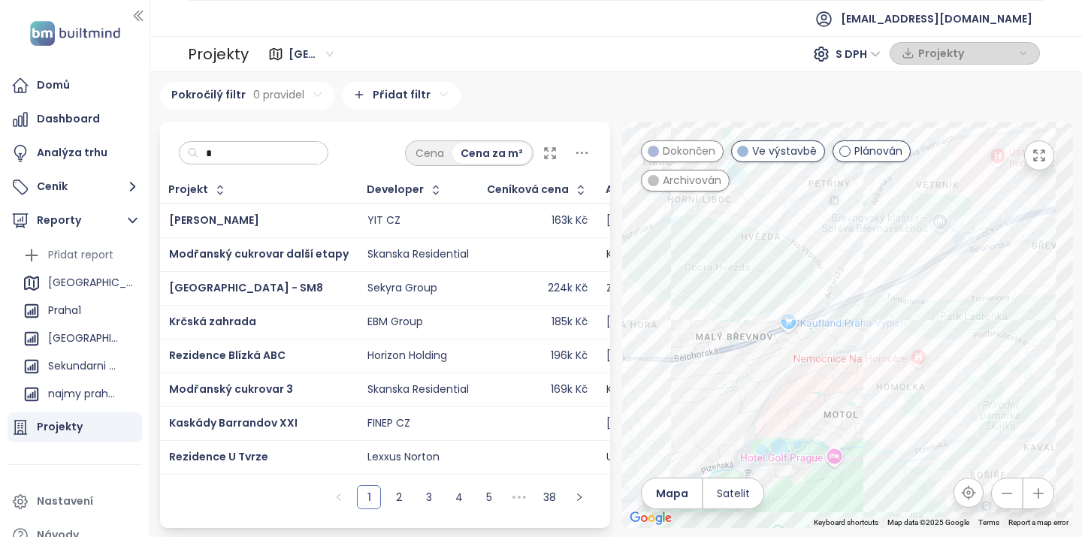
drag, startPoint x: 903, startPoint y: 318, endPoint x: 808, endPoint y: 419, distance: 138.2
click at [808, 419] on div at bounding box center [847, 325] width 451 height 407
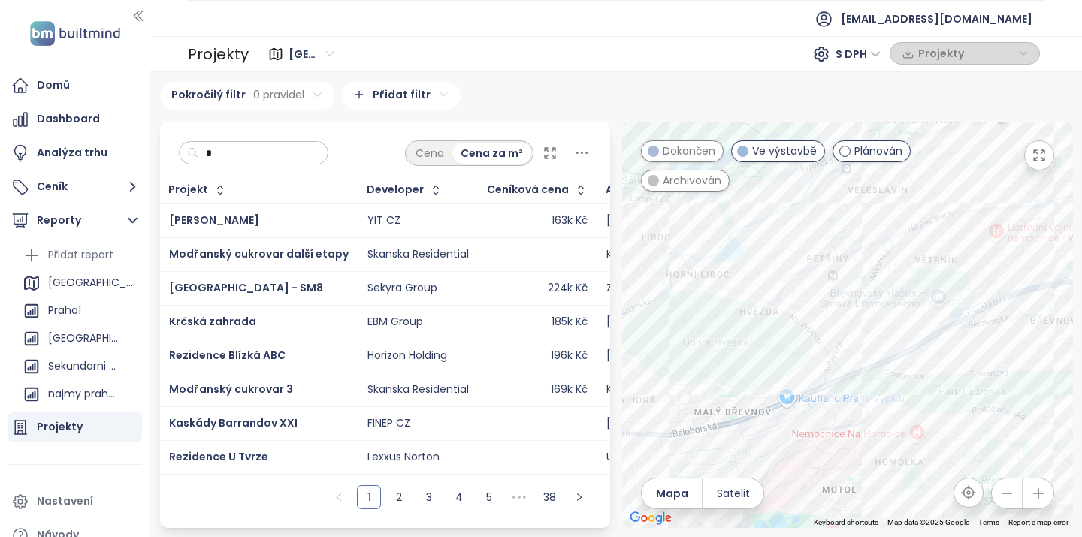
drag, startPoint x: 892, startPoint y: 276, endPoint x: 893, endPoint y: 312, distance: 36.1
click at [893, 312] on div at bounding box center [847, 325] width 451 height 407
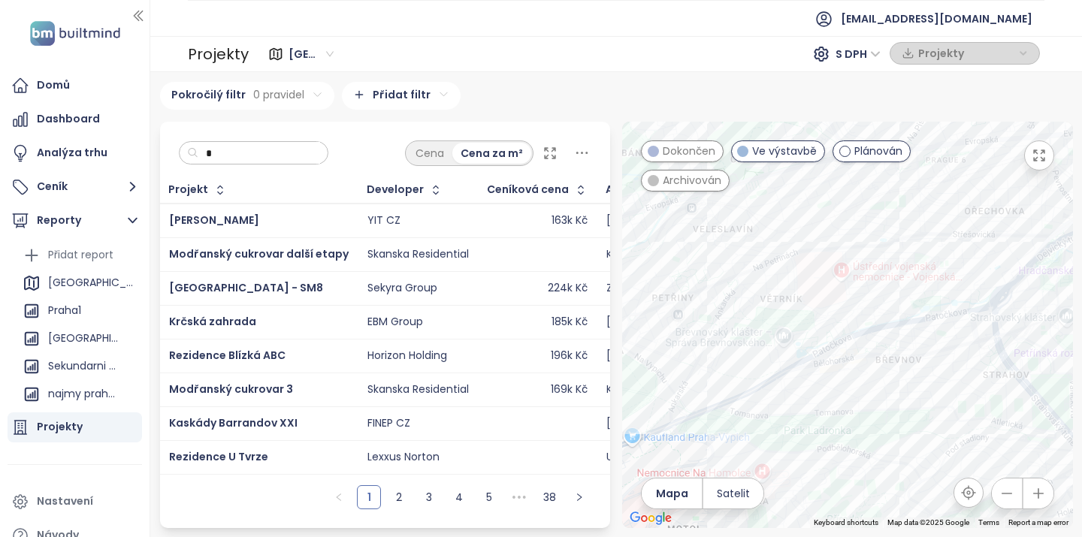
drag, startPoint x: 957, startPoint y: 251, endPoint x: 800, endPoint y: 290, distance: 161.9
click at [800, 290] on div at bounding box center [847, 325] width 451 height 407
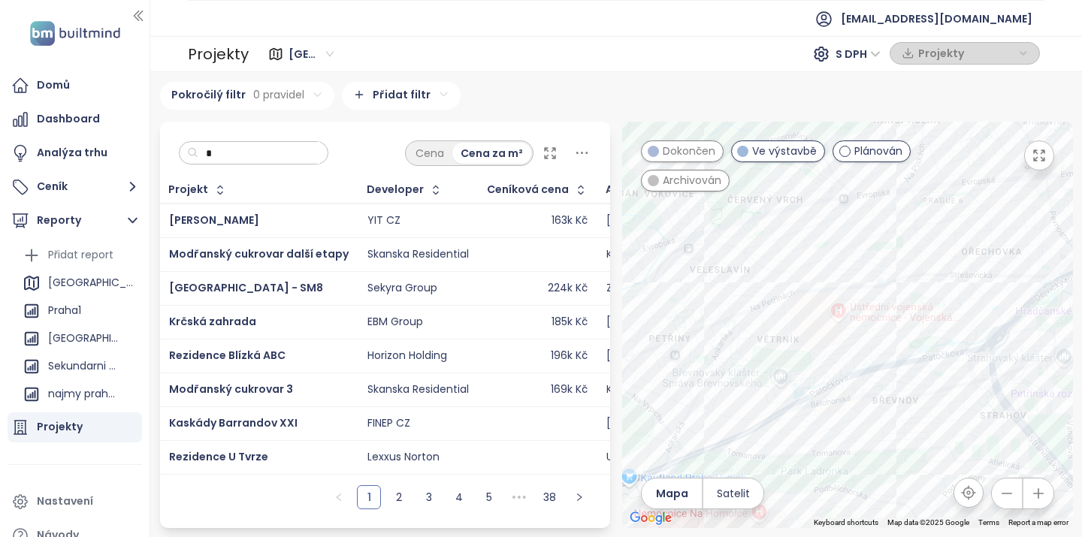
drag, startPoint x: 788, startPoint y: 250, endPoint x: 811, endPoint y: 285, distance: 41.9
click at [811, 285] on div at bounding box center [847, 325] width 451 height 407
click at [730, 317] on div "Dům [PERSON_NAME]" at bounding box center [847, 325] width 451 height 407
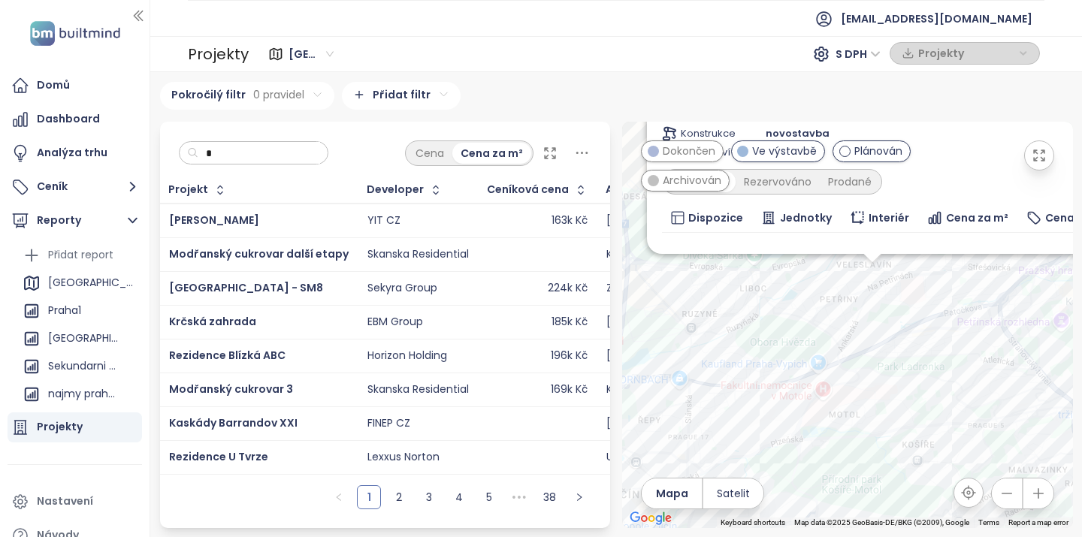
drag, startPoint x: 948, startPoint y: 189, endPoint x: 948, endPoint y: 208, distance: 19.5
click at [948, 195] on div "Dostupné Rezervováno Prodané" at bounding box center [872, 182] width 421 height 26
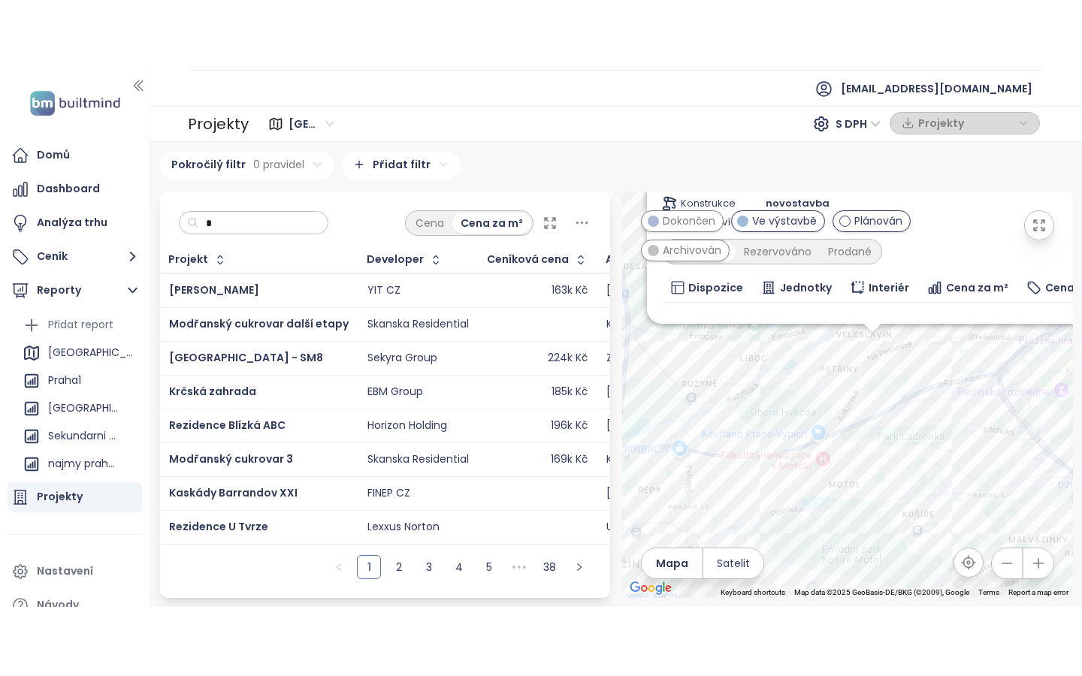
scroll to position [11, 0]
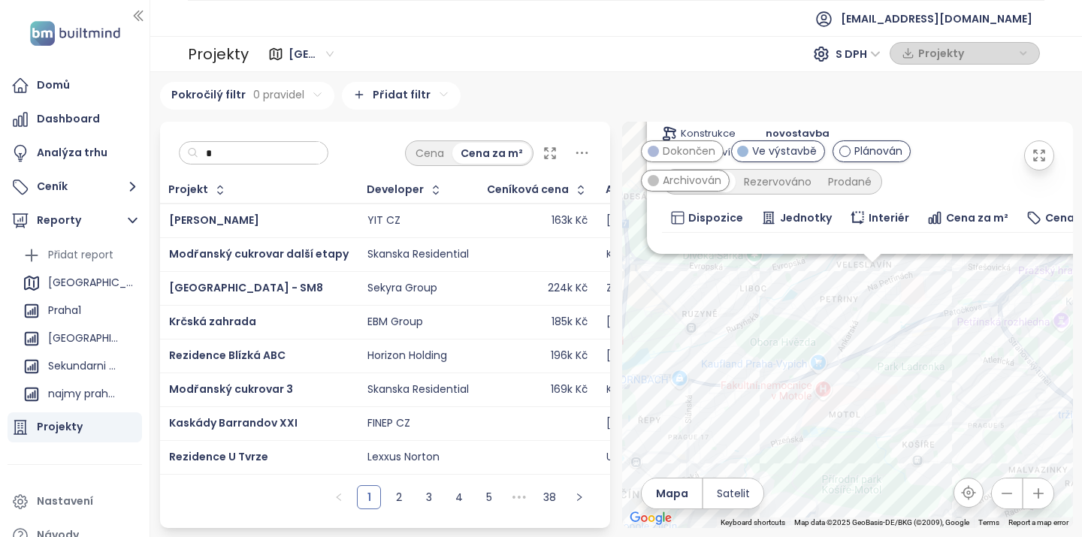
click at [987, 171] on div "Dům [PERSON_NAME] Na Větrníku 1611/6, 162 00 [GEOGRAPHIC_DATA], Czechia J&T Rea…" at bounding box center [872, 172] width 421 height 415
click at [1038, 148] on icon "button" at bounding box center [1039, 155] width 15 height 15
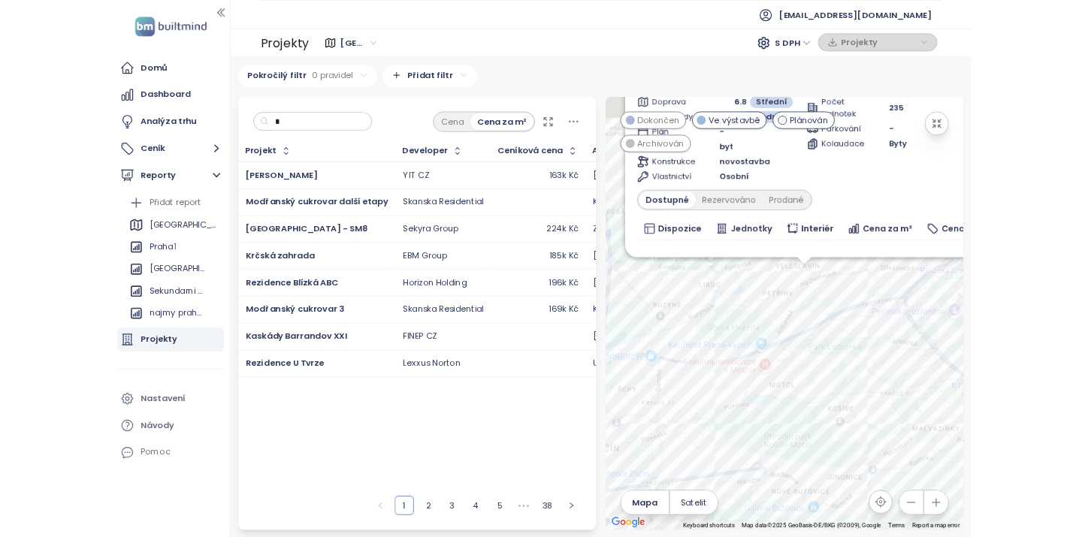
scroll to position [0, 0]
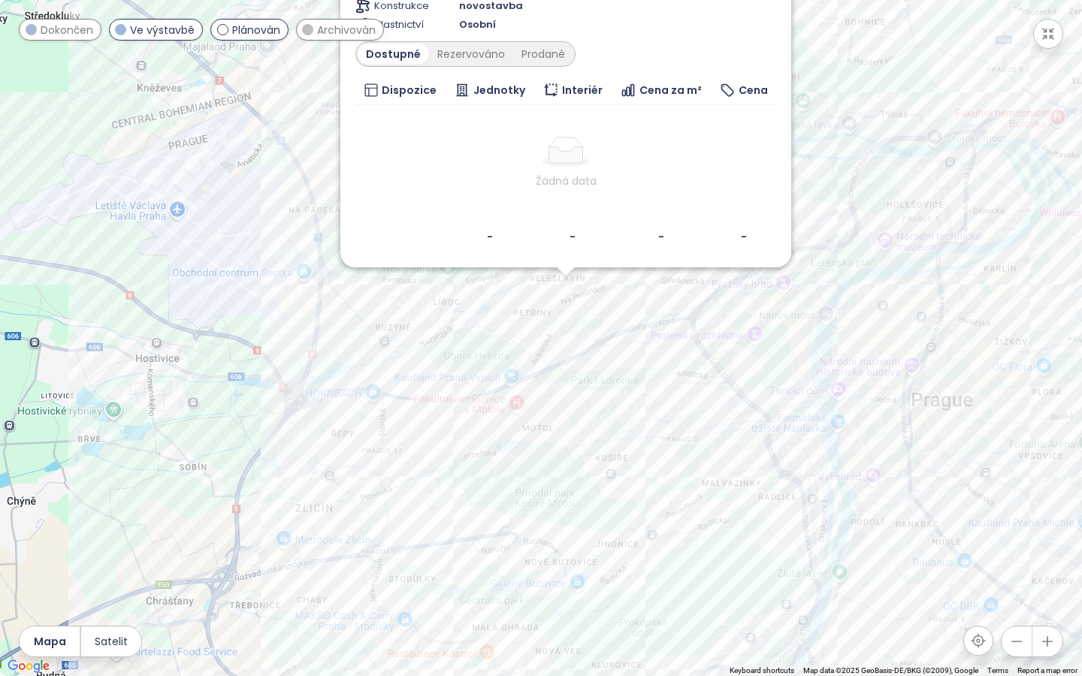
click at [631, 37] on div "Dům [PERSON_NAME] Na Větrníku 1611/6, 162 00 [GEOGRAPHIC_DATA], Czechia J&T Rea…" at bounding box center [565, 45] width 421 height 415
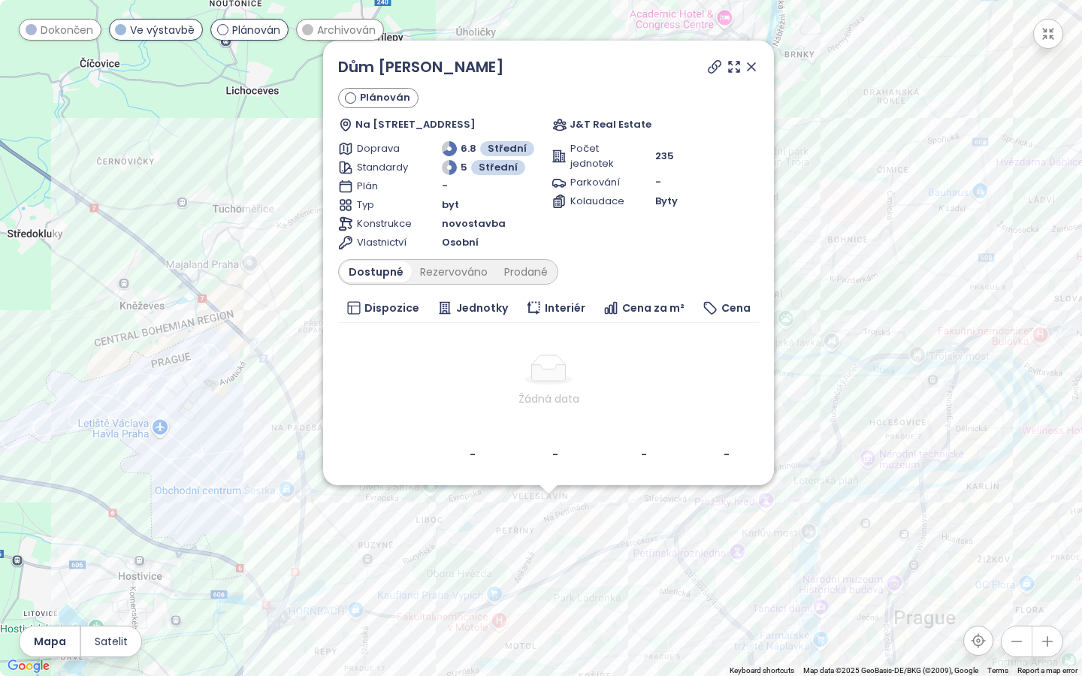
drag, startPoint x: 843, startPoint y: 249, endPoint x: 826, endPoint y: 469, distance: 220.9
click at [826, 469] on div "Dům [PERSON_NAME] Na Větrníku 1611/6, 162 00 [GEOGRAPHIC_DATA], Czechia J&T Rea…" at bounding box center [541, 338] width 1082 height 676
click at [751, 62] on icon at bounding box center [751, 66] width 15 height 15
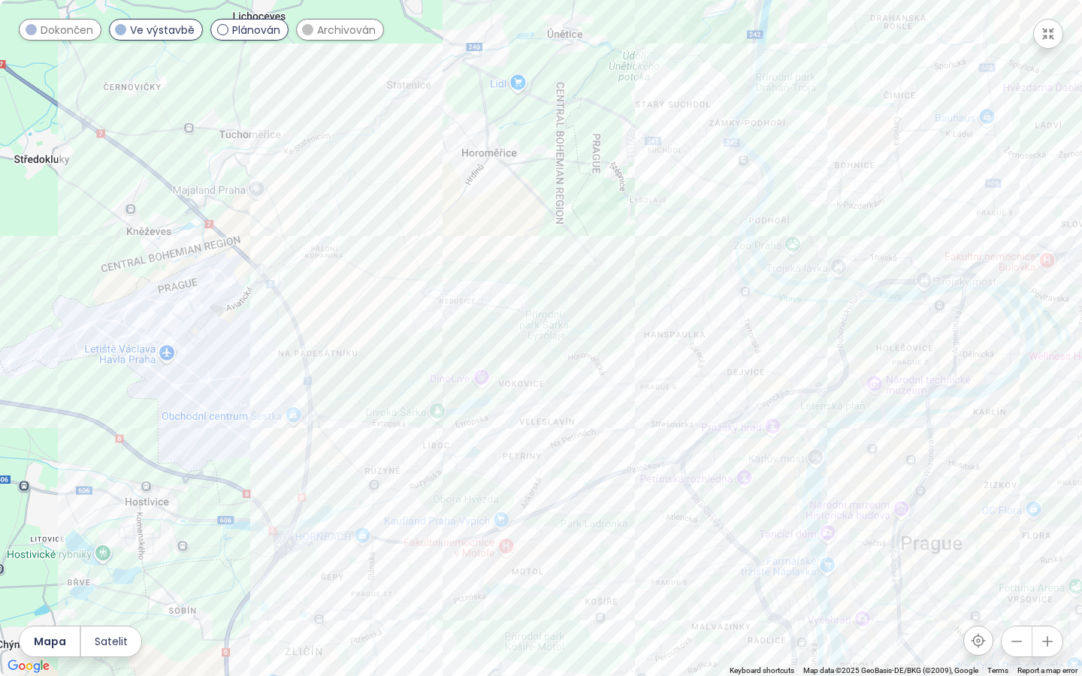
drag, startPoint x: 645, startPoint y: 443, endPoint x: 655, endPoint y: 331, distance: 111.7
click at [655, 331] on div at bounding box center [541, 338] width 1082 height 676
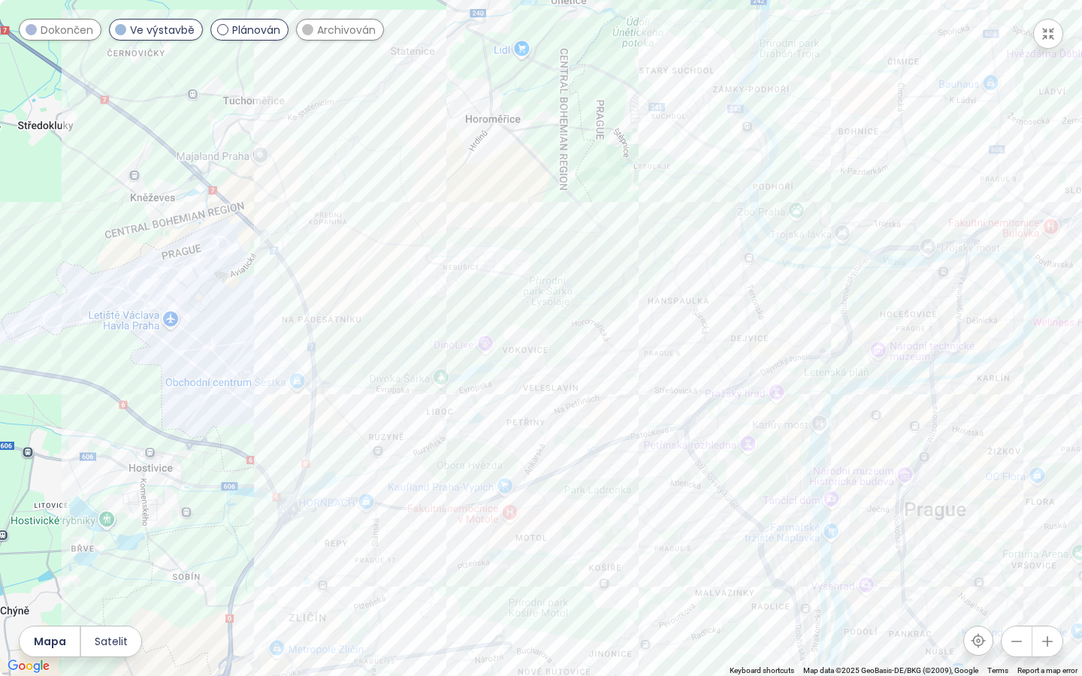
click at [480, 428] on div at bounding box center [541, 338] width 1082 height 676
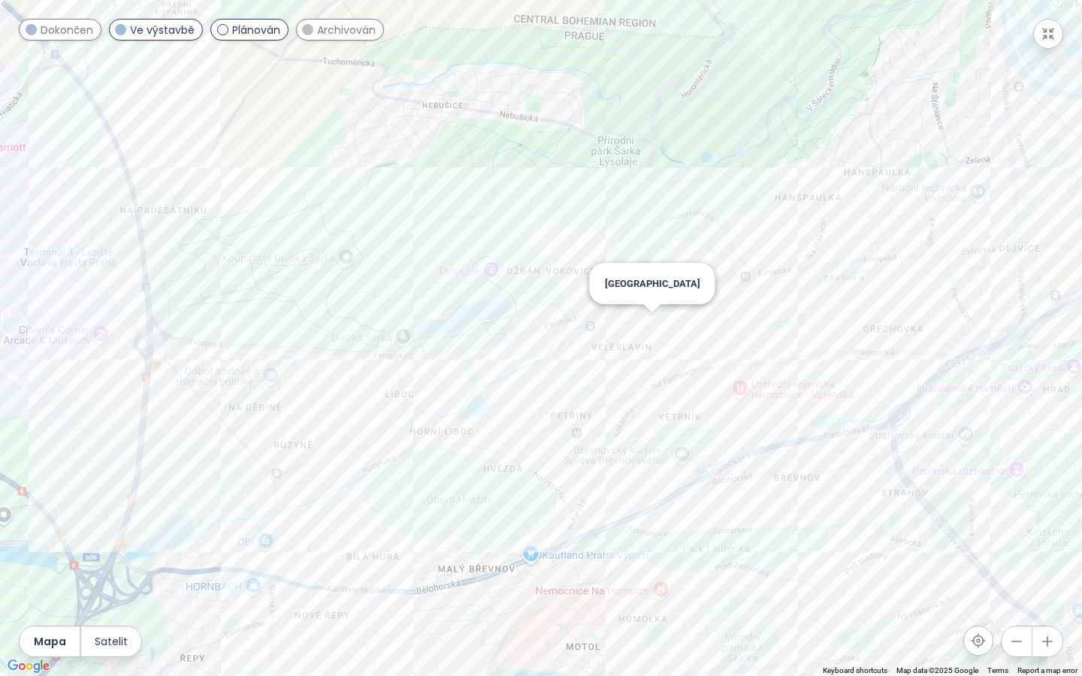
click at [649, 323] on div "[GEOGRAPHIC_DATA]" at bounding box center [541, 338] width 1082 height 676
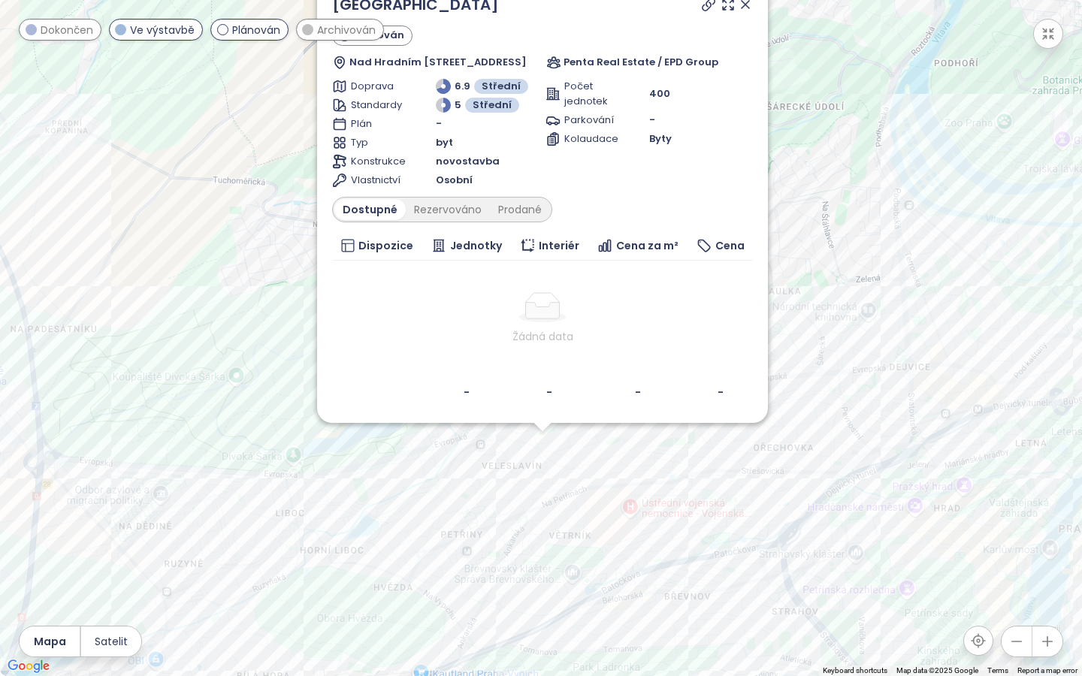
drag, startPoint x: 806, startPoint y: 210, endPoint x: 808, endPoint y: 338, distance: 127.8
click at [808, 338] on div "[GEOGRAPHIC_DATA] Plánován Nad Hradním potokem 386, [GEOGRAPHIC_DATA], Czechia …" at bounding box center [541, 338] width 1082 height 676
drag, startPoint x: 800, startPoint y: 195, endPoint x: 800, endPoint y: 234, distance: 38.3
click at [800, 234] on div "[GEOGRAPHIC_DATA] Plánován Nad Hradním potokem 386, [GEOGRAPHIC_DATA], Czechia …" at bounding box center [541, 338] width 1082 height 676
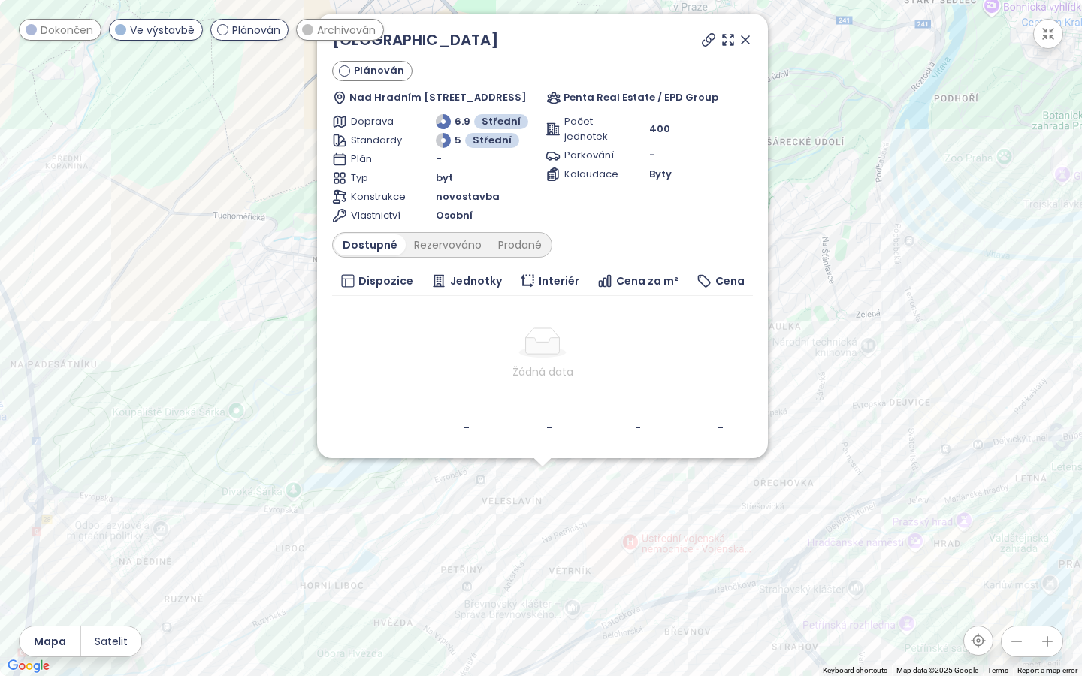
click at [753, 37] on icon at bounding box center [745, 39] width 15 height 15
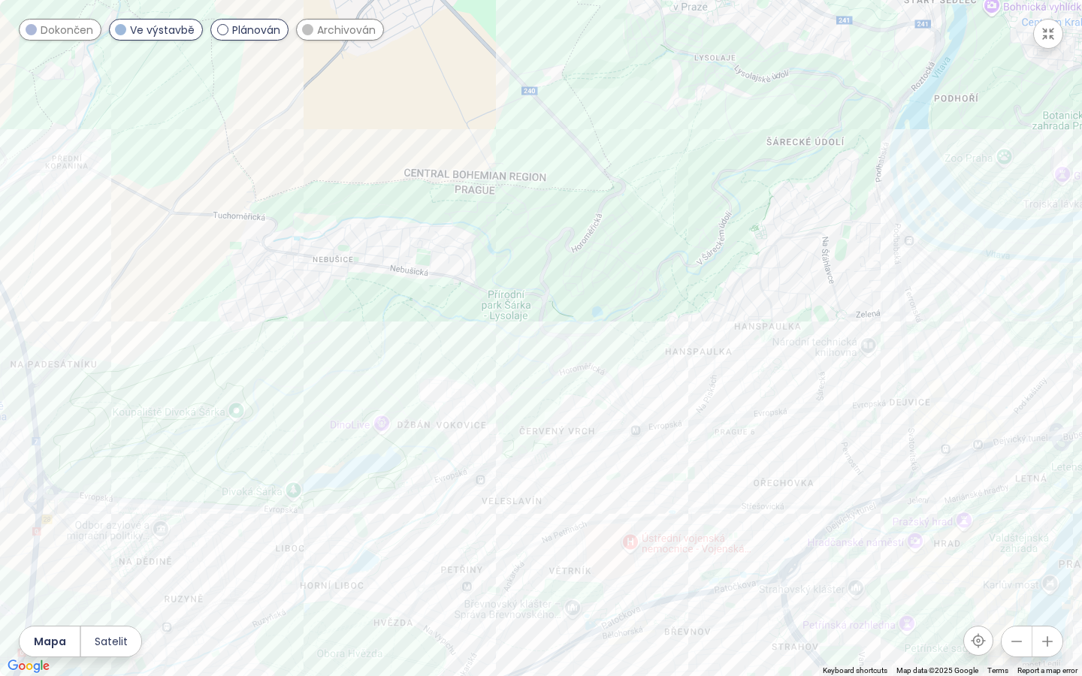
click at [1040, 33] on button "button" at bounding box center [1048, 34] width 30 height 30
